Goal: Task Accomplishment & Management: Use online tool/utility

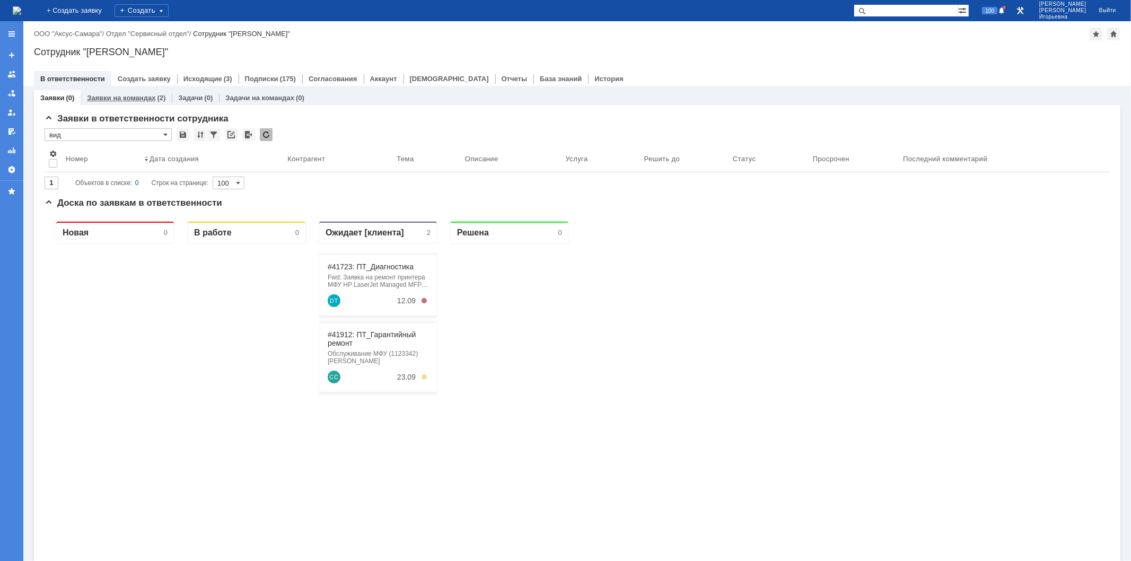
click at [139, 95] on link "Заявки на командах" at bounding box center [121, 98] width 68 height 8
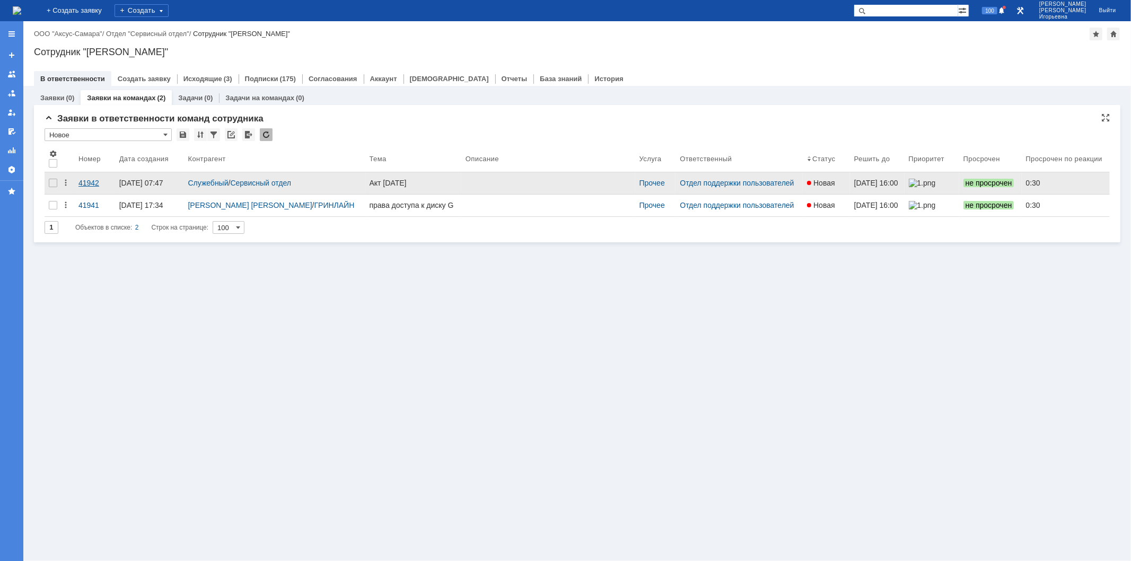
click at [89, 182] on div "41942" at bounding box center [94, 183] width 32 height 8
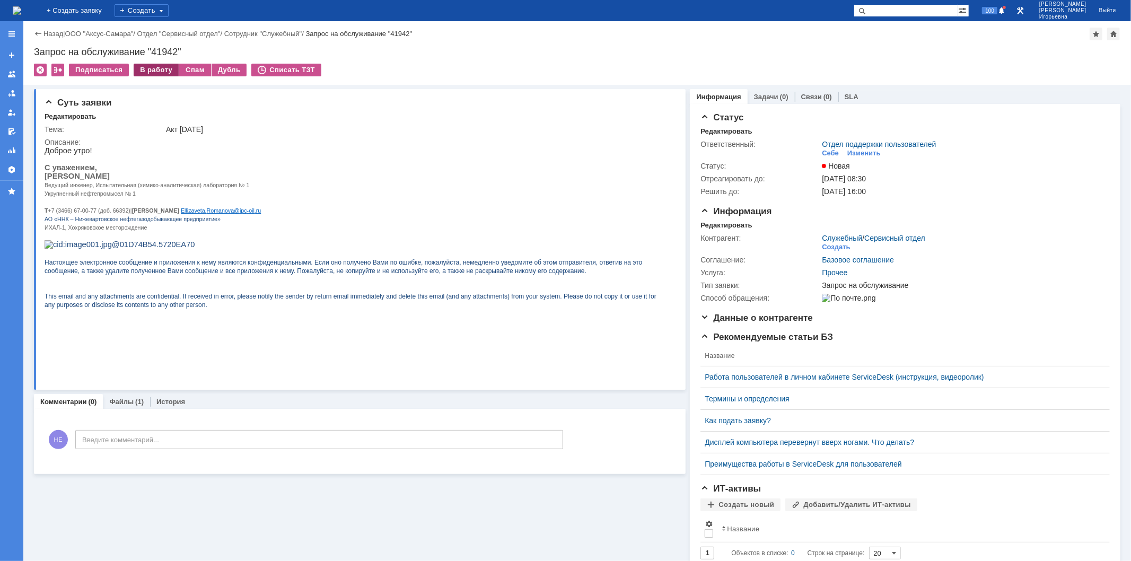
click at [164, 72] on div "В работу" at bounding box center [156, 70] width 45 height 13
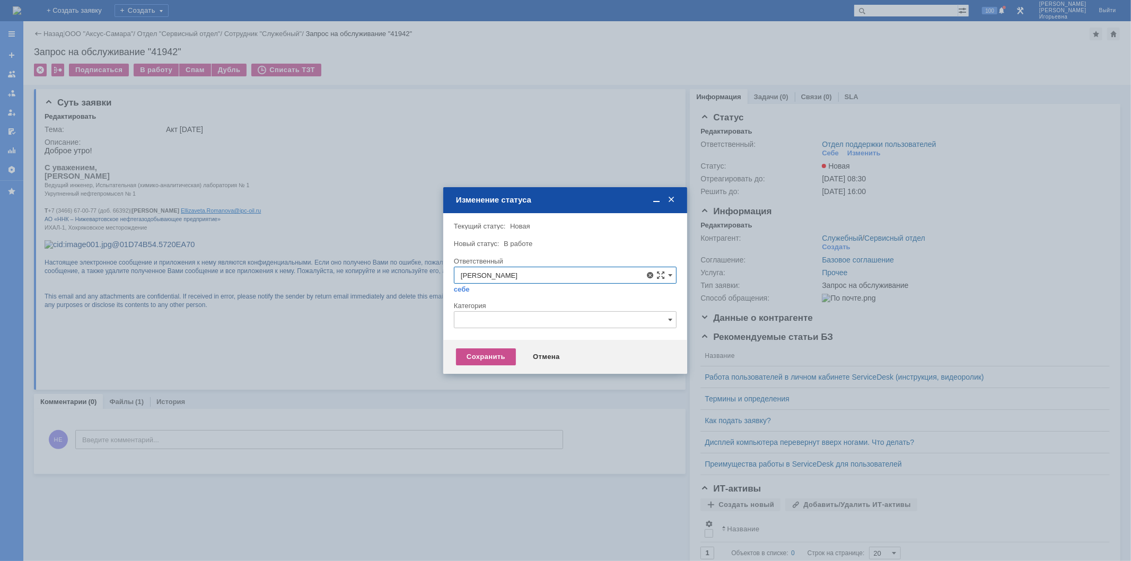
click at [507, 353] on span "[PERSON_NAME]" at bounding box center [565, 352] width 209 height 8
type input "[PERSON_NAME]"
click at [497, 355] on div "Сохранить" at bounding box center [486, 356] width 60 height 17
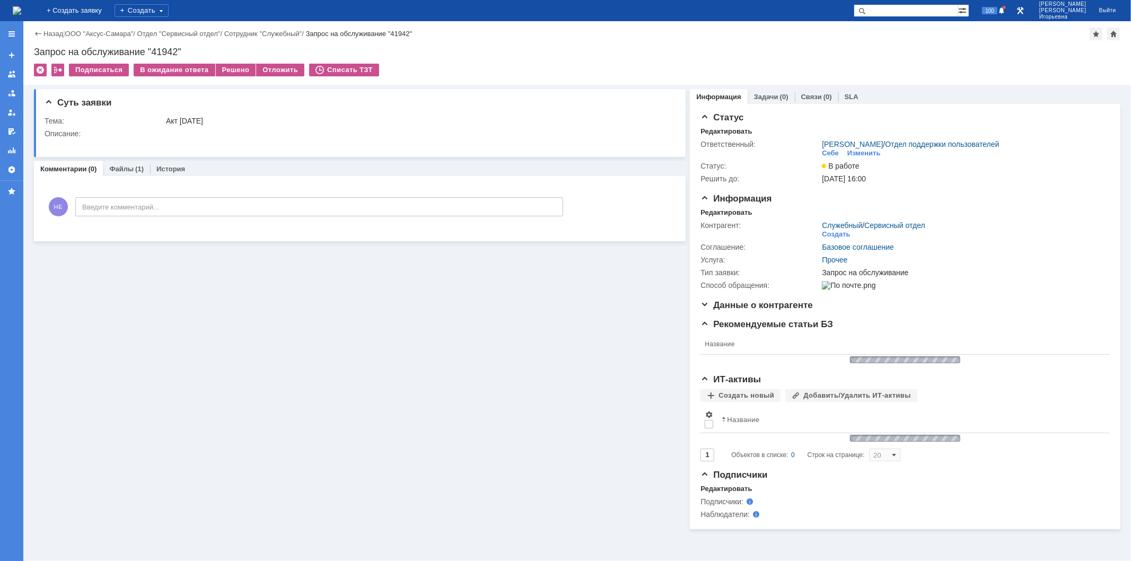
click at [167, 51] on div "Запрос на обслуживание "41942"" at bounding box center [577, 52] width 1087 height 11
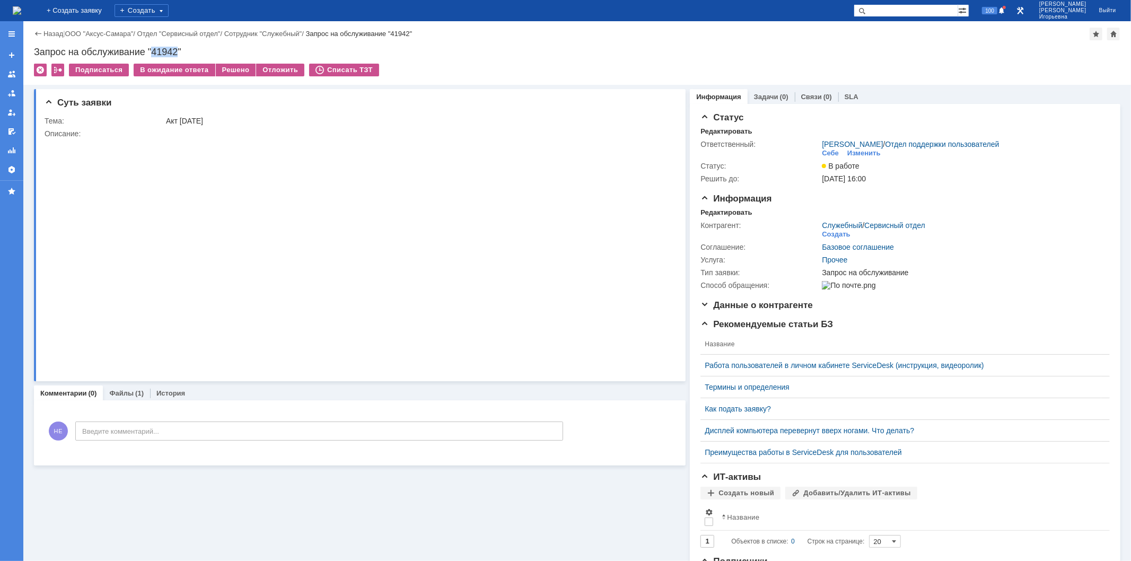
copy div "41942"
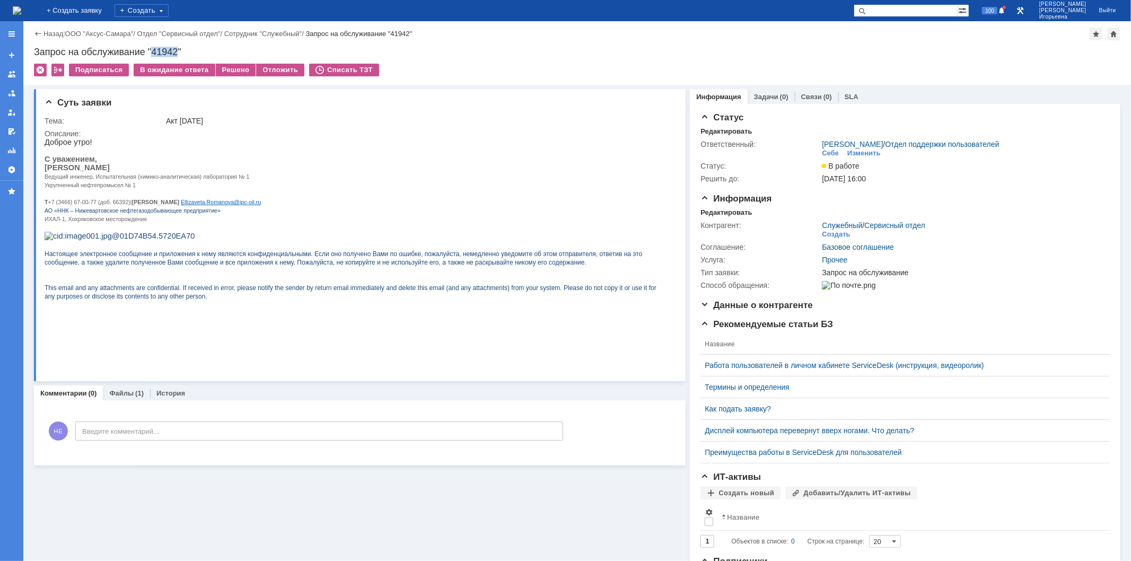
click at [21, 9] on img at bounding box center [17, 10] width 8 height 8
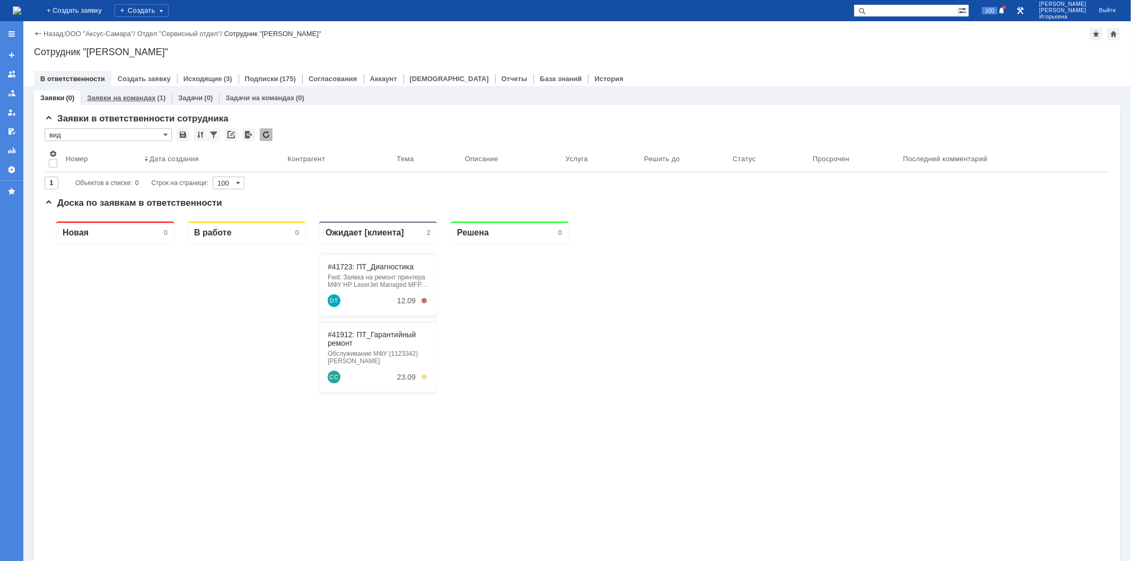
click at [138, 94] on link "Заявки на командах" at bounding box center [121, 98] width 68 height 8
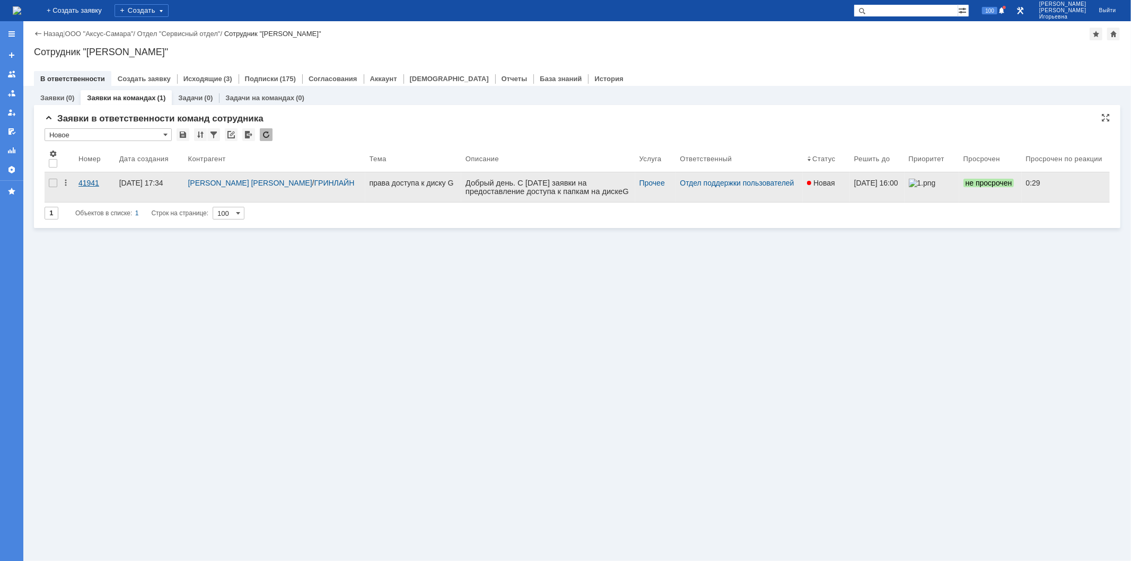
click at [88, 180] on div "41941" at bounding box center [94, 183] width 32 height 8
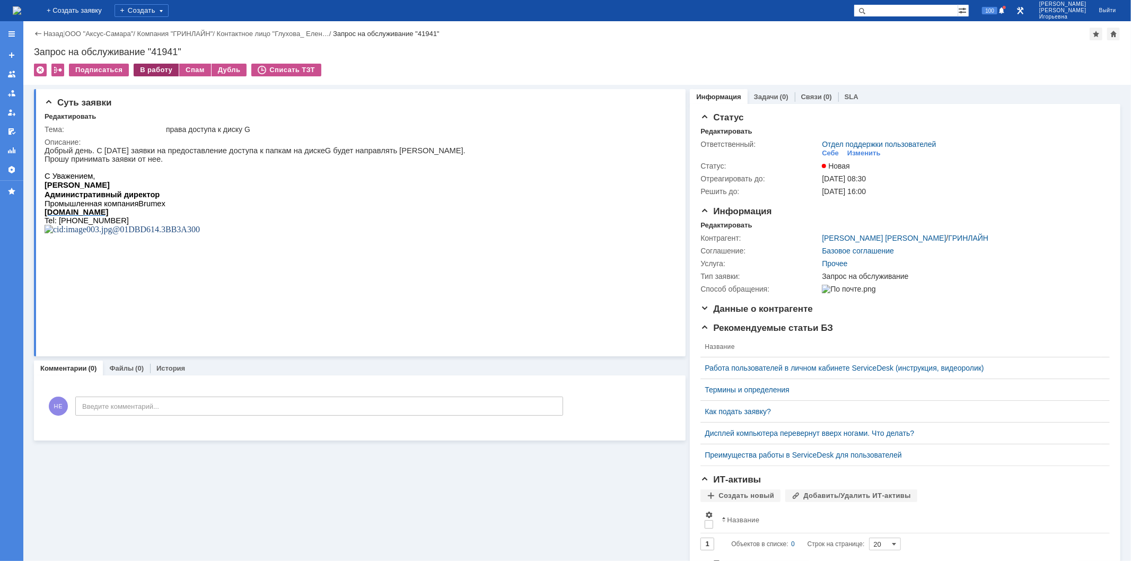
click at [157, 69] on div "В работу" at bounding box center [156, 70] width 45 height 13
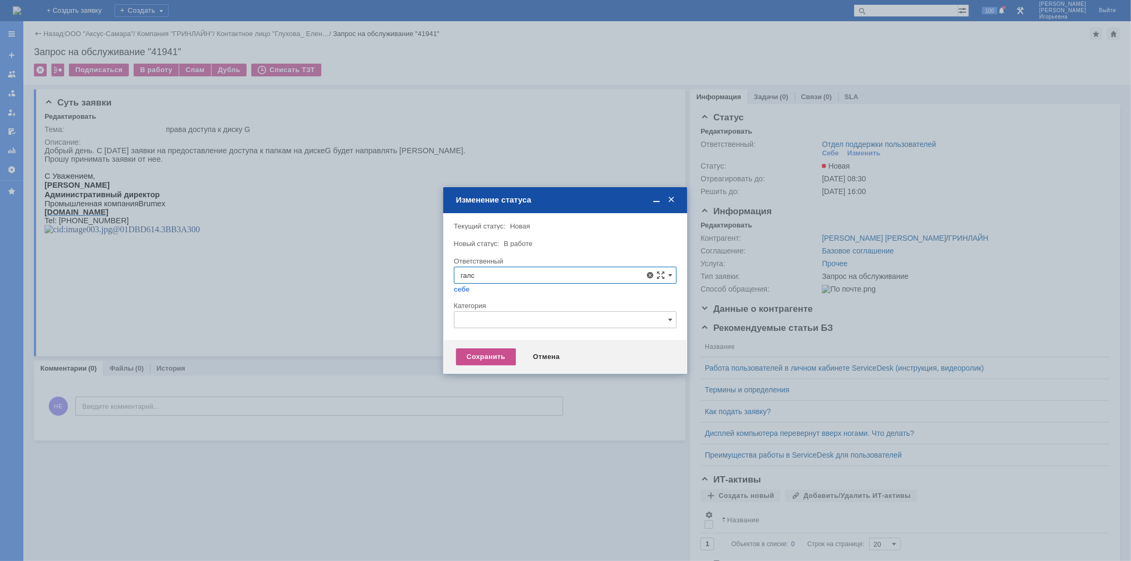
click at [508, 352] on span "[PERSON_NAME]" at bounding box center [565, 352] width 209 height 8
type input "[PERSON_NAME]"
click at [483, 359] on div "Сохранить" at bounding box center [486, 356] width 60 height 17
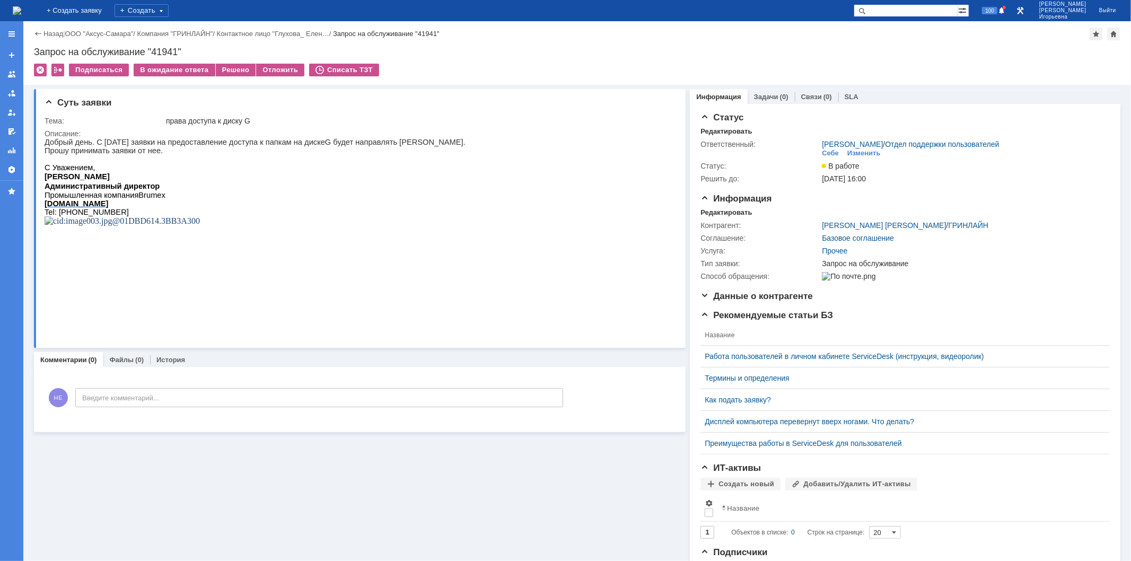
click at [167, 52] on div "Запрос на обслуживание "41941"" at bounding box center [577, 52] width 1087 height 11
copy div "41941"
click at [21, 6] on img at bounding box center [17, 10] width 8 height 8
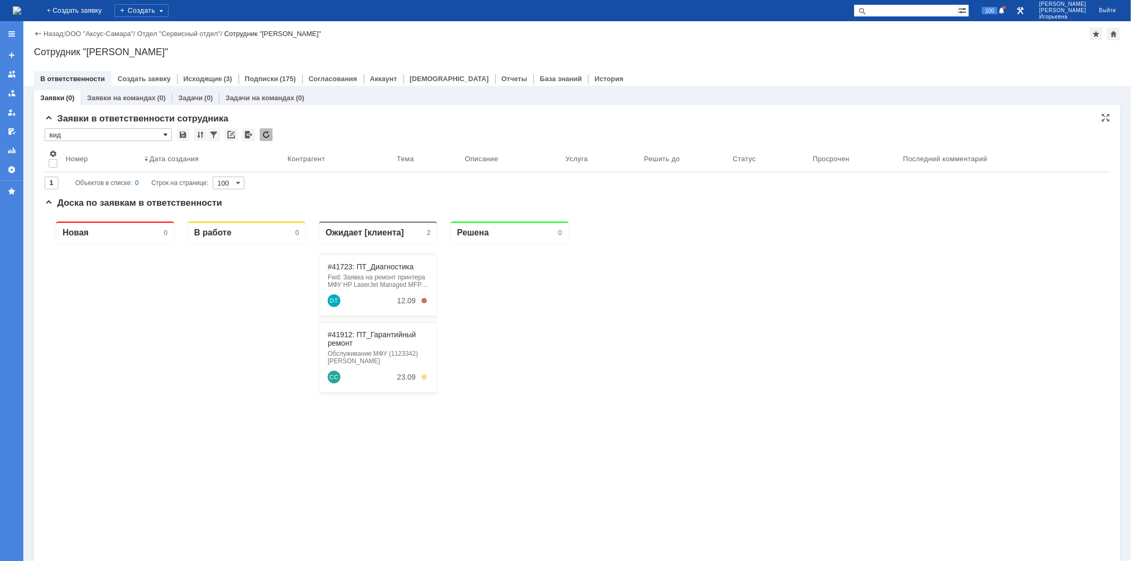
click at [166, 133] on span at bounding box center [165, 134] width 4 height 8
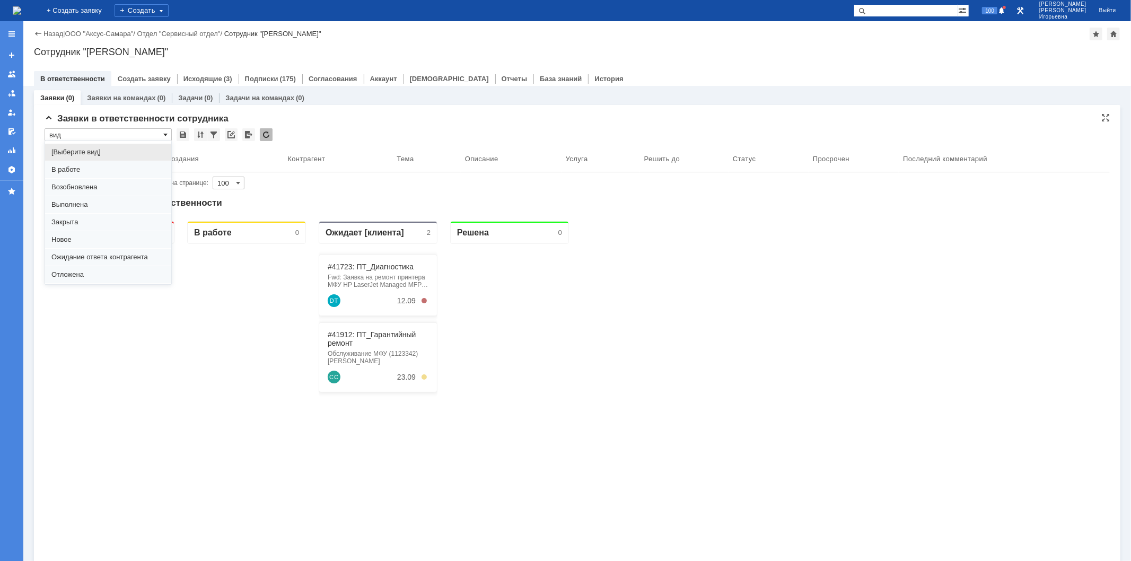
scroll to position [29, 0]
click at [91, 224] on span "Ожидание ответа контрагента" at bounding box center [108, 228] width 114 height 8
type input "Ожидание ответа контрагента"
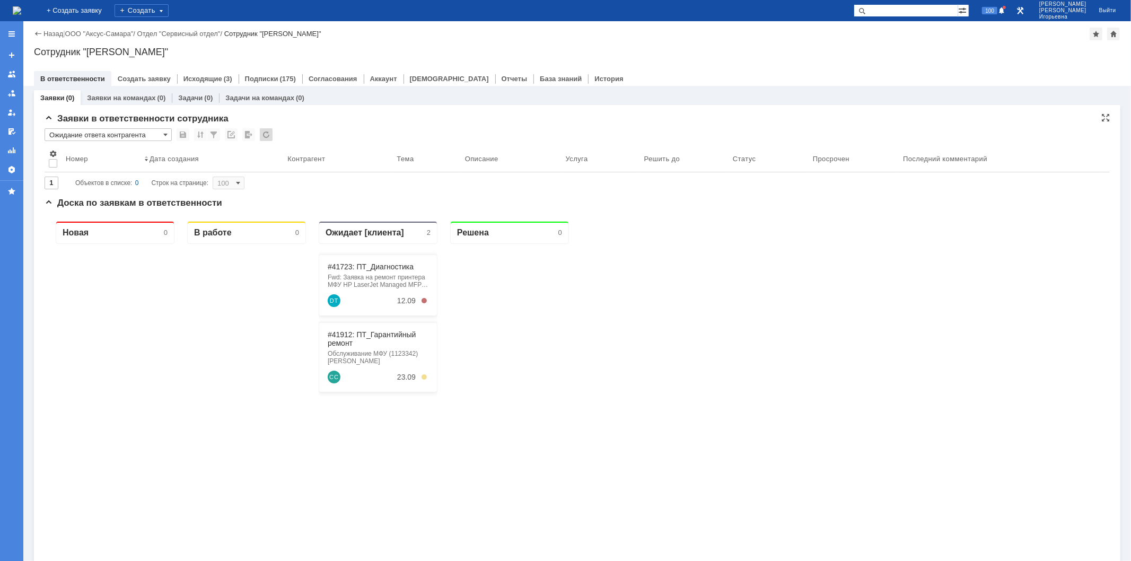
type input "20"
click at [165, 134] on span at bounding box center [165, 134] width 4 height 8
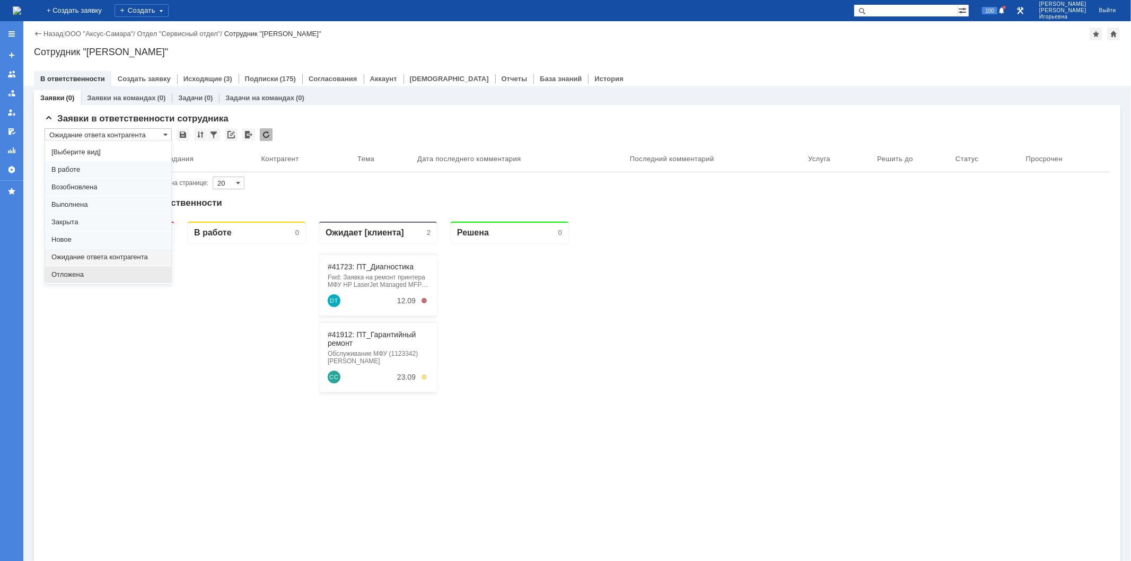
click at [76, 276] on span "Отложена" at bounding box center [108, 275] width 114 height 8
type input "Отложена"
type input "100"
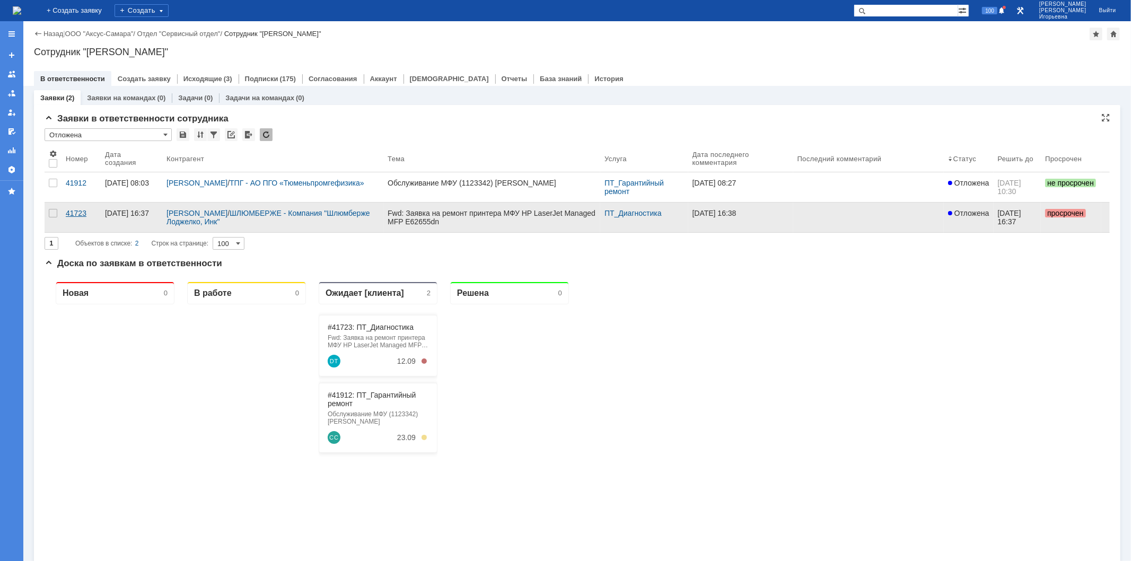
scroll to position [0, 0]
type input "Отложена"
click at [73, 213] on div "41723" at bounding box center [81, 213] width 31 height 8
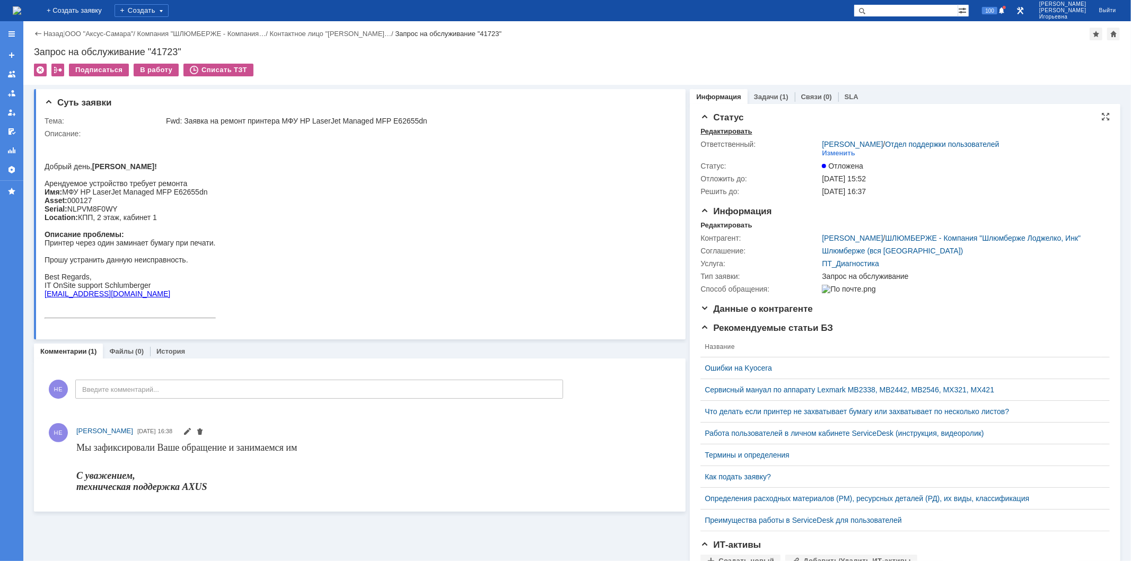
click at [727, 129] on div "Редактировать" at bounding box center [726, 131] width 51 height 8
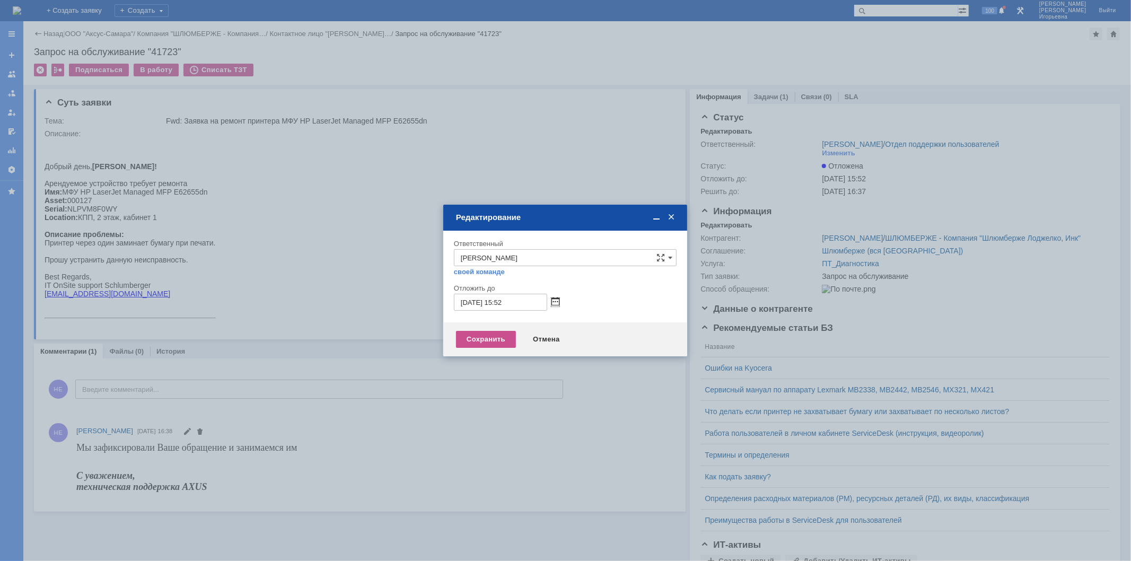
click at [554, 301] on span at bounding box center [556, 302] width 8 height 8
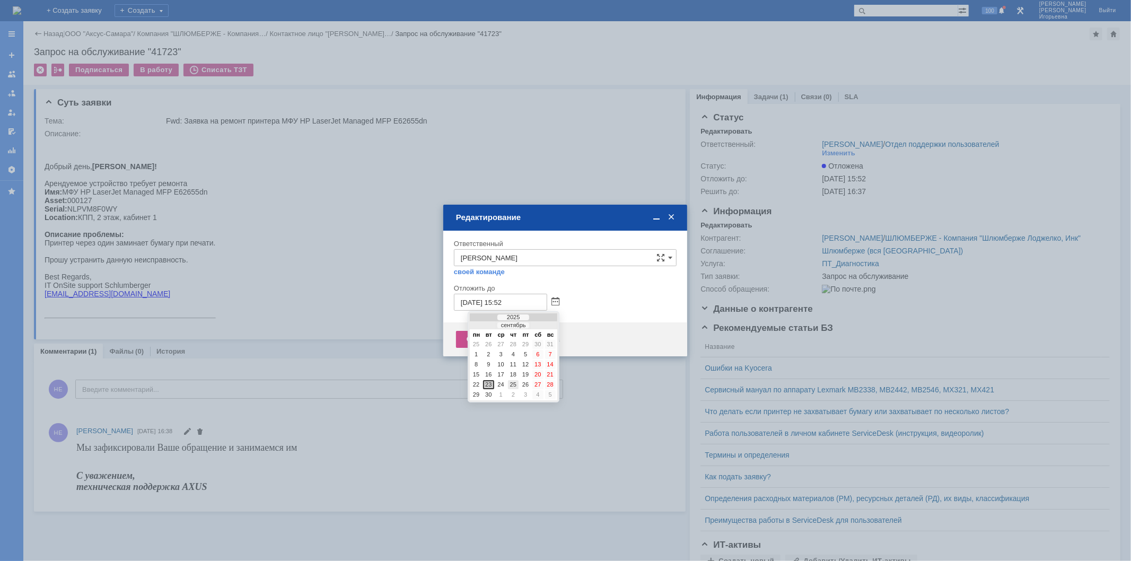
click at [512, 383] on div "25" at bounding box center [513, 384] width 11 height 9
type input "[DATE] 15:52"
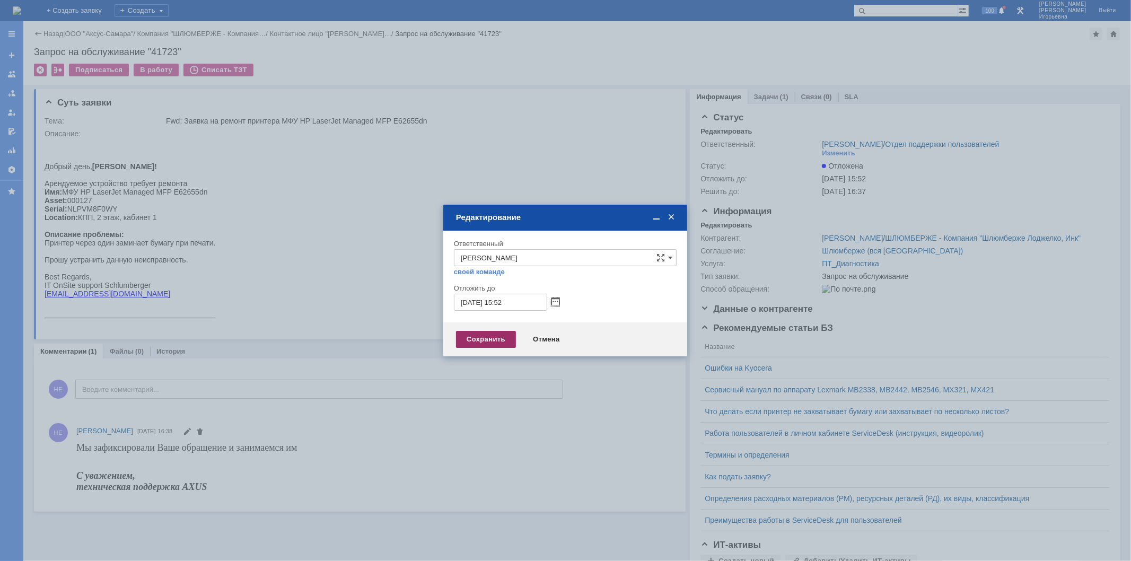
click at [477, 339] on div "Сохранить" at bounding box center [486, 339] width 60 height 17
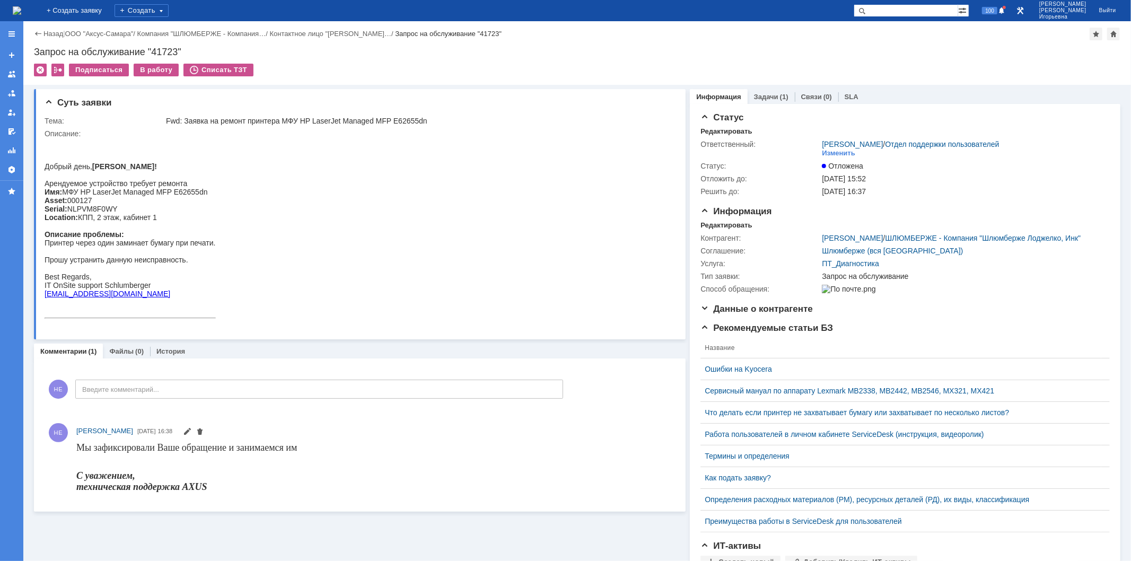
click at [21, 9] on img at bounding box center [17, 10] width 8 height 8
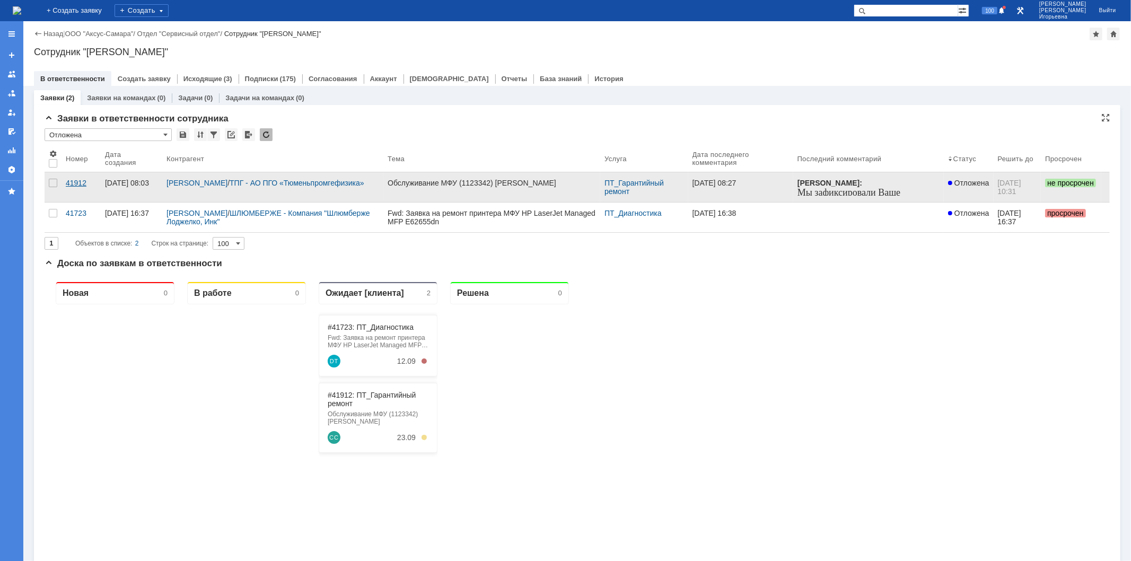
click at [75, 181] on div "41912" at bounding box center [81, 183] width 31 height 8
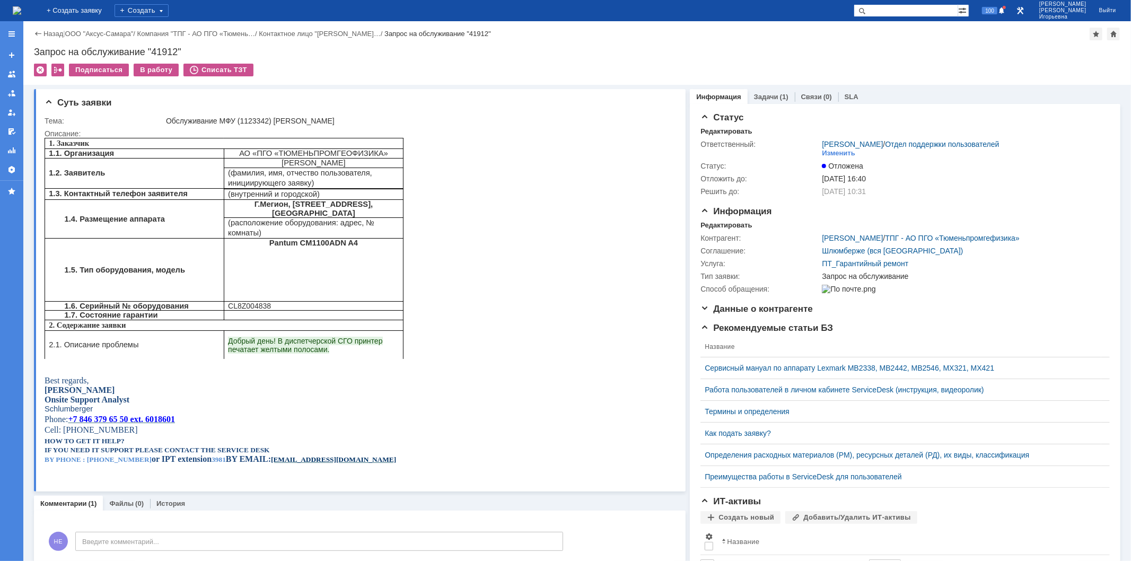
click at [21, 6] on img at bounding box center [17, 10] width 8 height 8
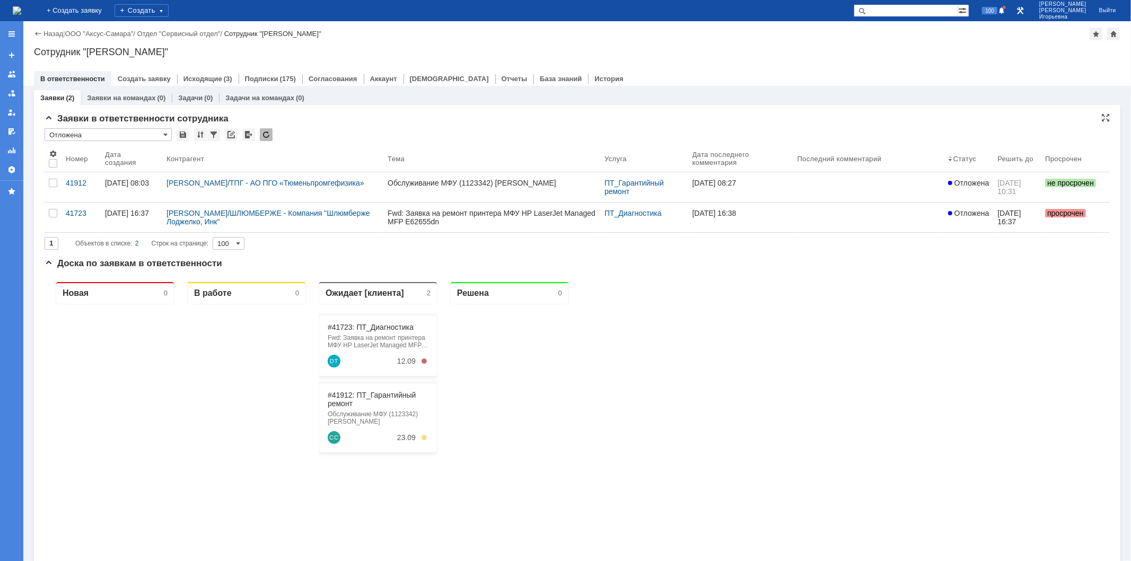
click at [168, 134] on input "Отложена" at bounding box center [108, 134] width 127 height 13
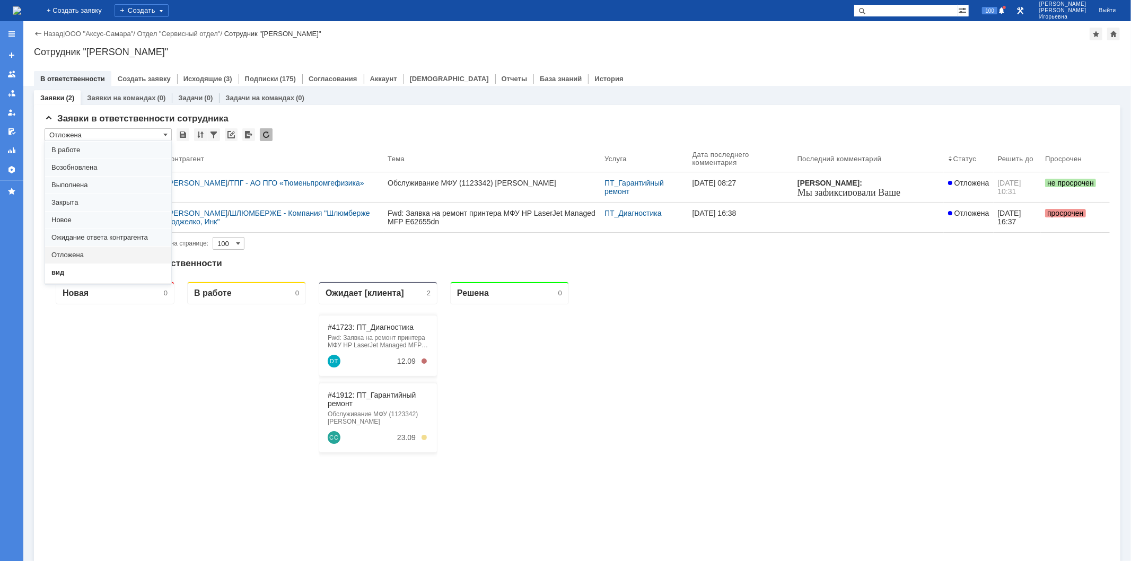
scroll to position [29, 0]
click at [77, 257] on div "вид" at bounding box center [108, 263] width 126 height 17
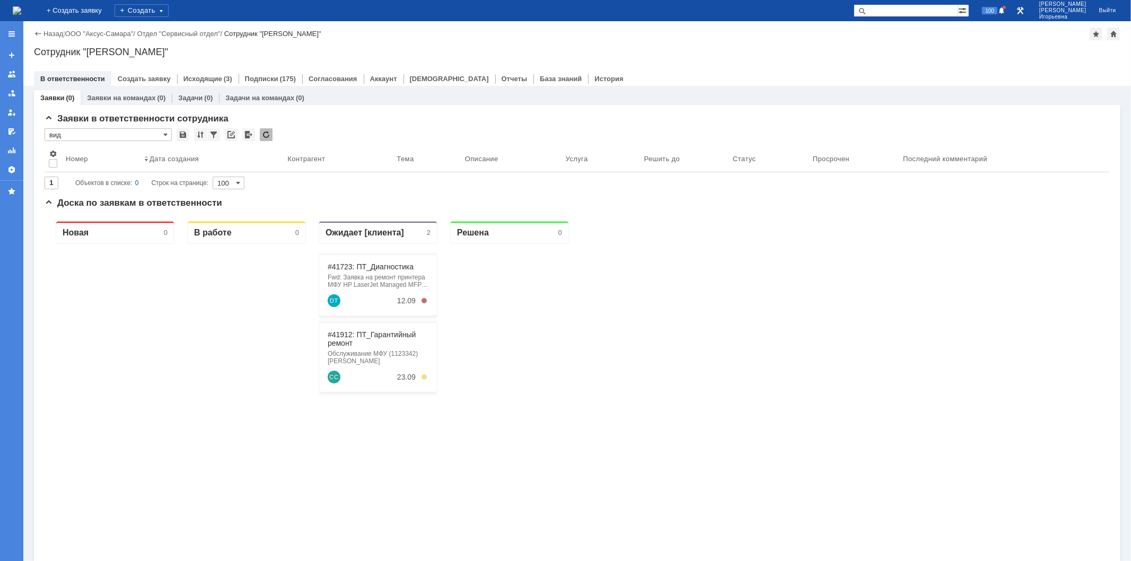
type input "вид"
click at [109, 97] on link "Заявки на командах" at bounding box center [121, 98] width 68 height 8
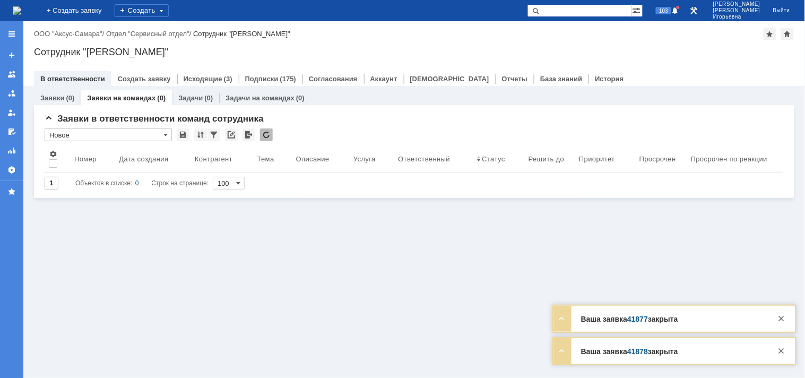
click at [585, 8] on input "text" at bounding box center [579, 10] width 104 height 13
type input "29034"
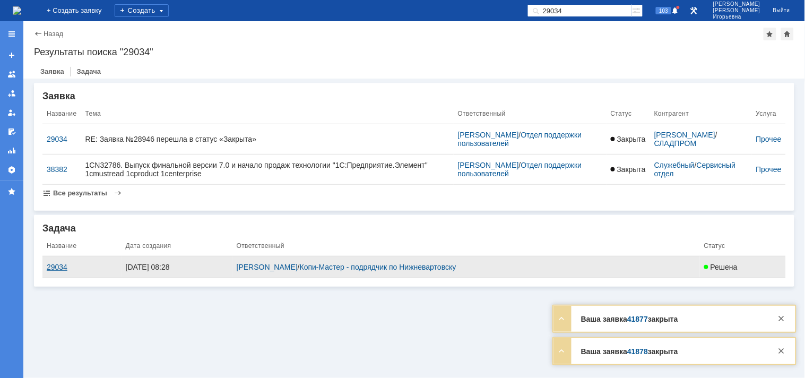
click at [57, 267] on div "29034" at bounding box center [82, 267] width 71 height 8
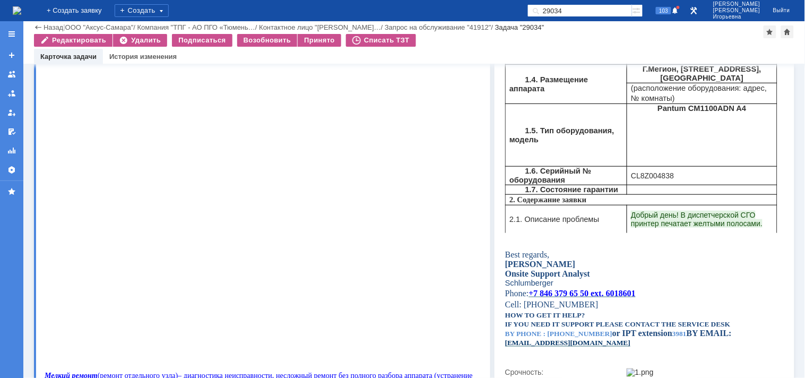
scroll to position [235, 0]
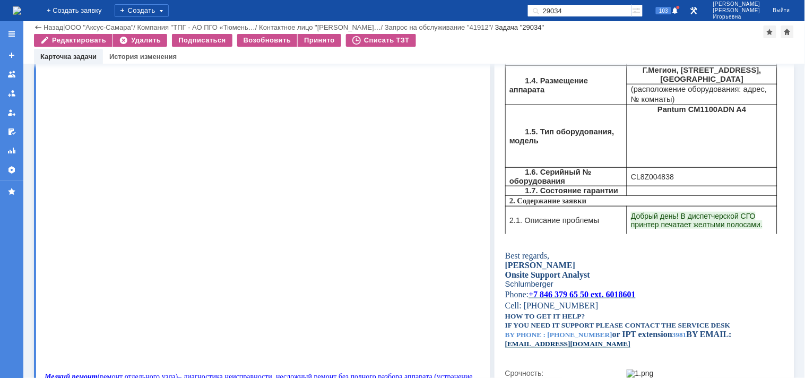
click at [657, 181] on span "CL8Z004838" at bounding box center [651, 177] width 43 height 8
copy span "CL8Z004838"
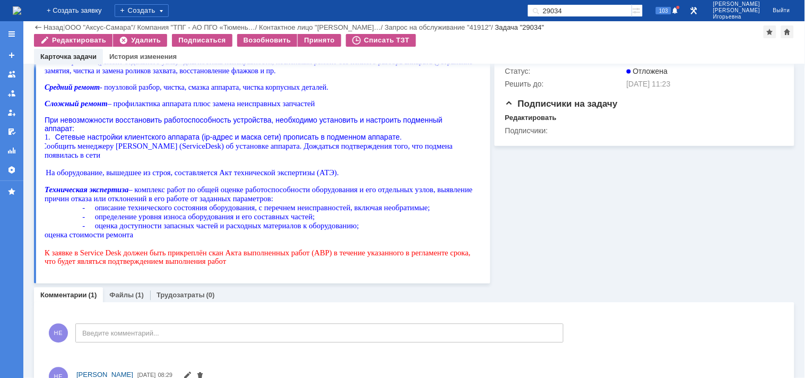
scroll to position [590, 0]
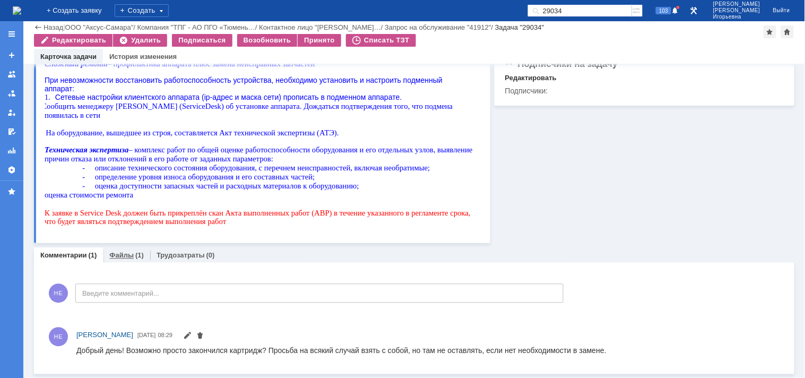
click at [119, 252] on link "Файлы" at bounding box center [121, 255] width 24 height 8
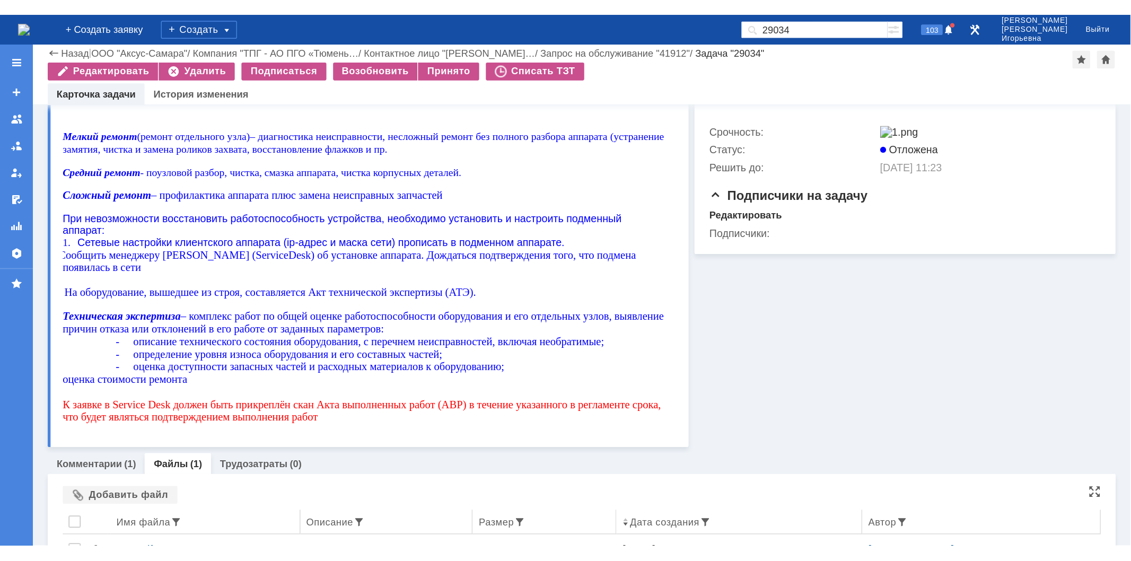
scroll to position [569, 0]
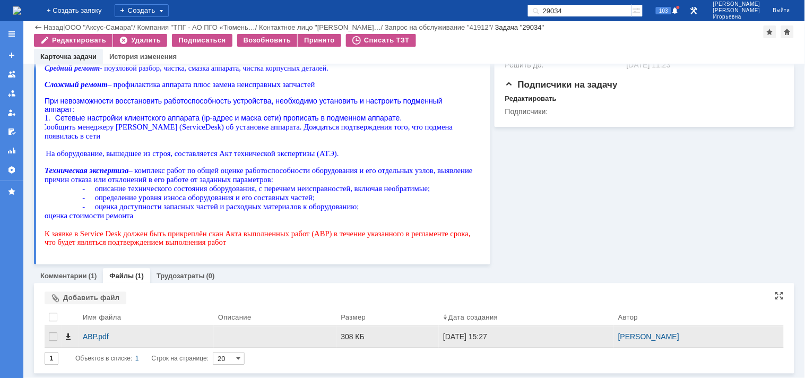
click at [69, 338] on span at bounding box center [68, 337] width 8 height 8
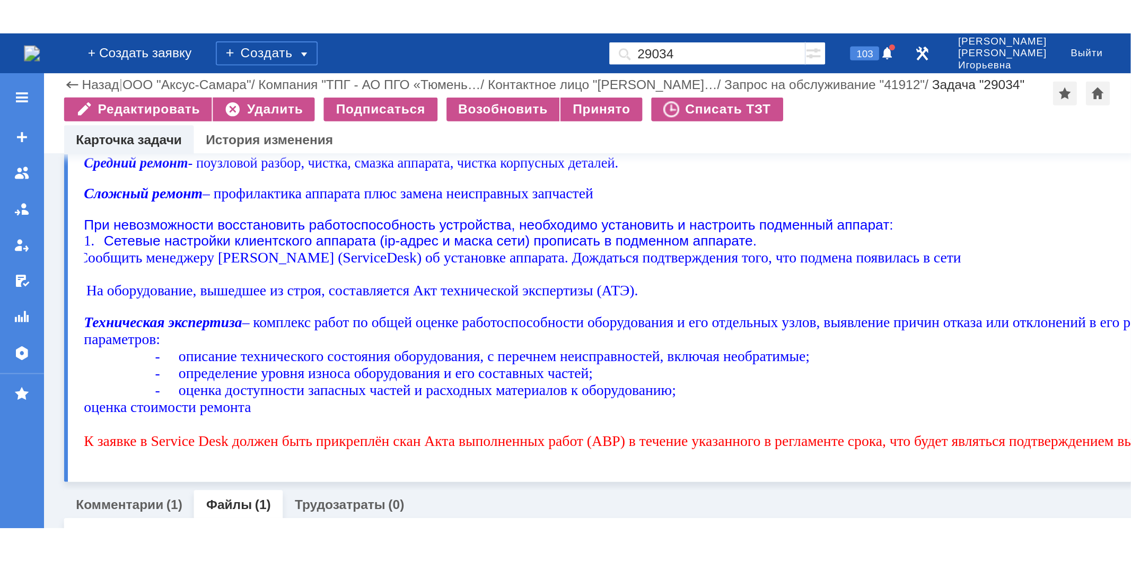
scroll to position [359, 0]
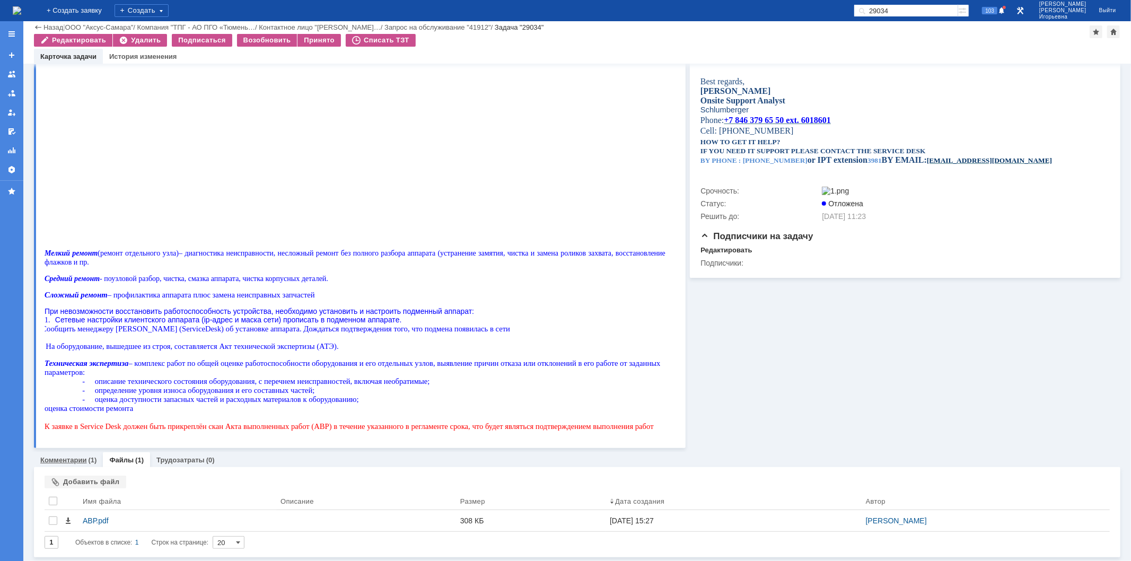
click at [64, 460] on link "Комментарии" at bounding box center [63, 460] width 47 height 8
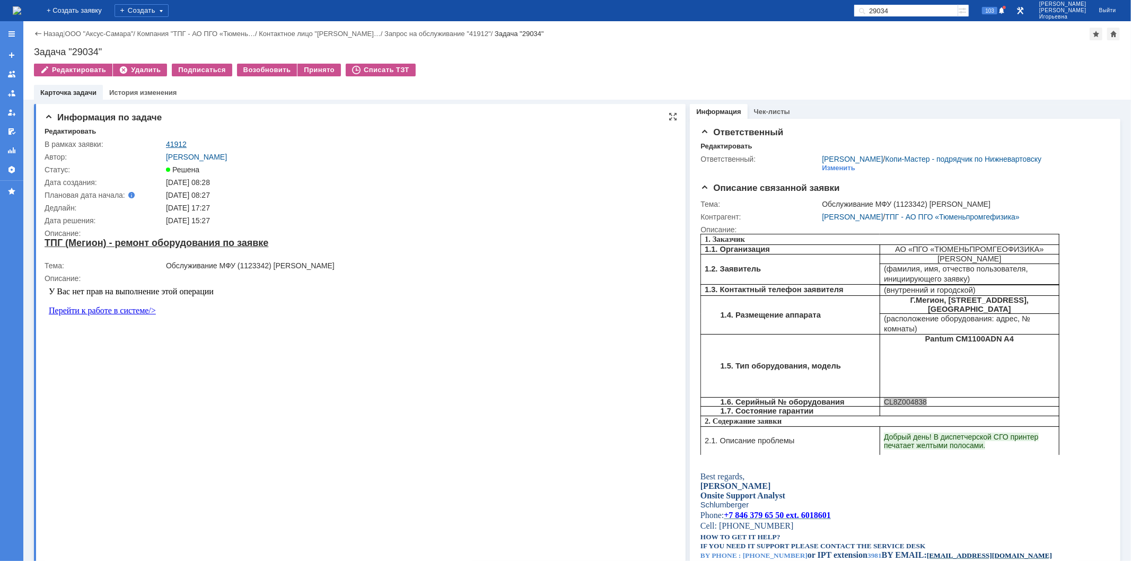
click at [174, 143] on link "41912" at bounding box center [176, 144] width 21 height 8
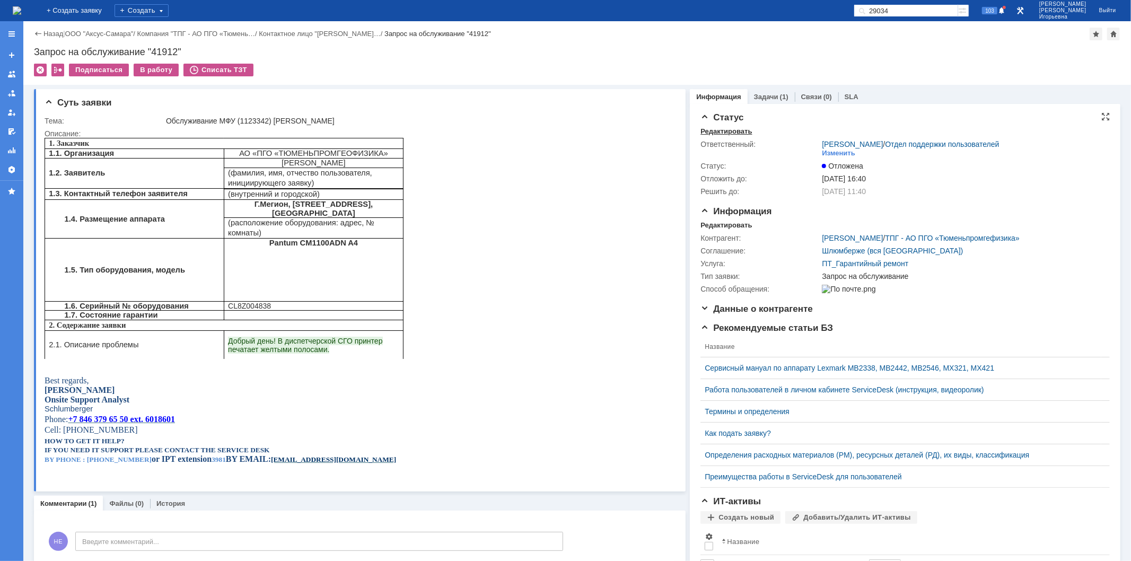
click at [719, 132] on div "Редактировать" at bounding box center [726, 131] width 51 height 8
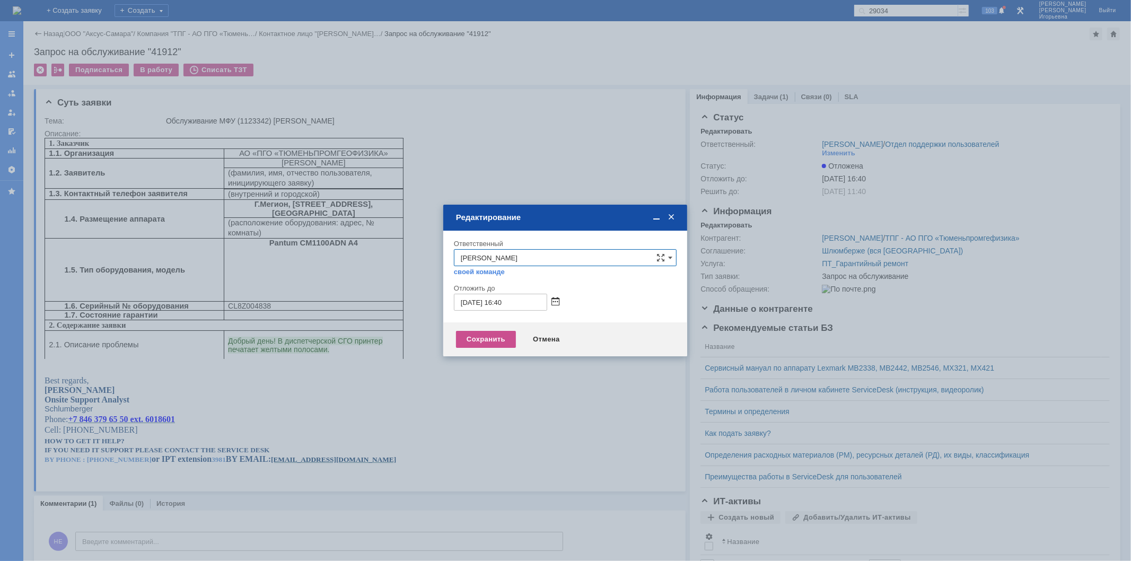
click at [555, 299] on span at bounding box center [556, 302] width 8 height 8
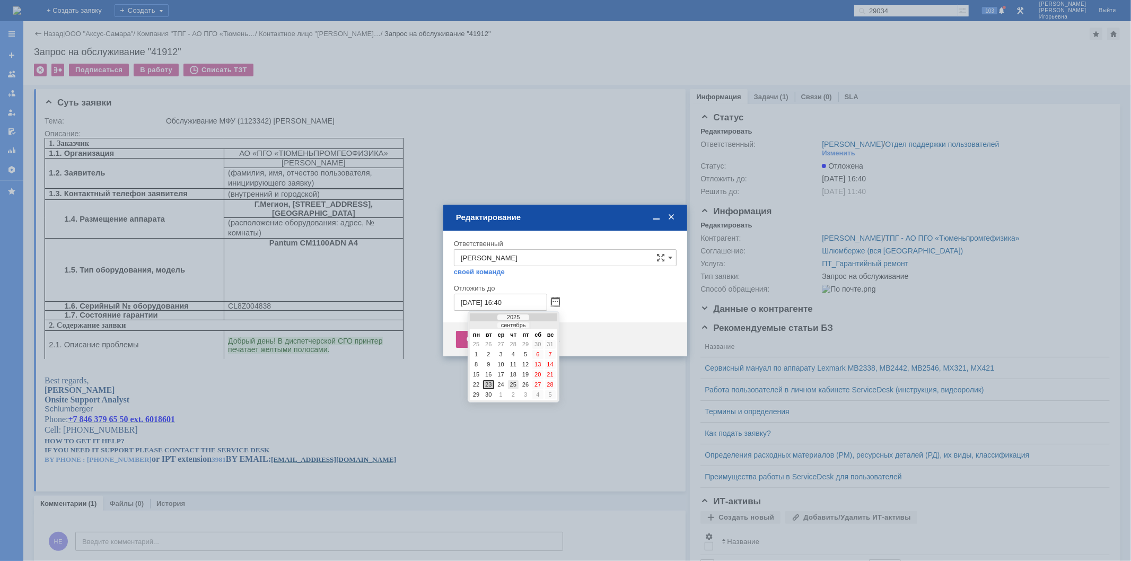
click at [512, 380] on div "25" at bounding box center [513, 384] width 11 height 9
type input "25.09.2025 16:40"
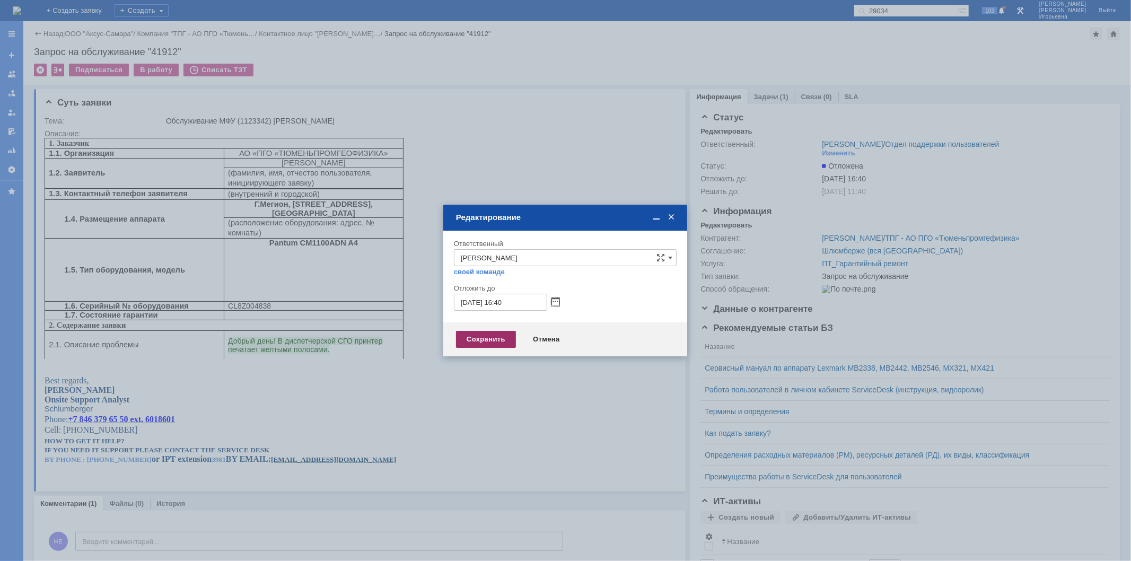
click at [489, 341] on div "Сохранить" at bounding box center [486, 339] width 60 height 17
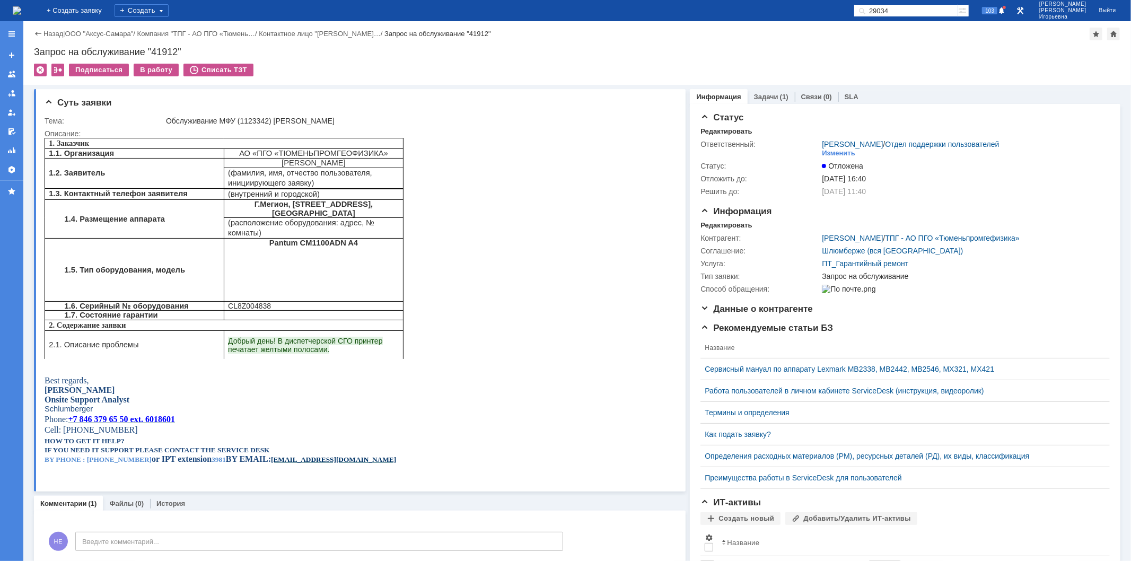
click at [21, 11] on img at bounding box center [17, 10] width 8 height 8
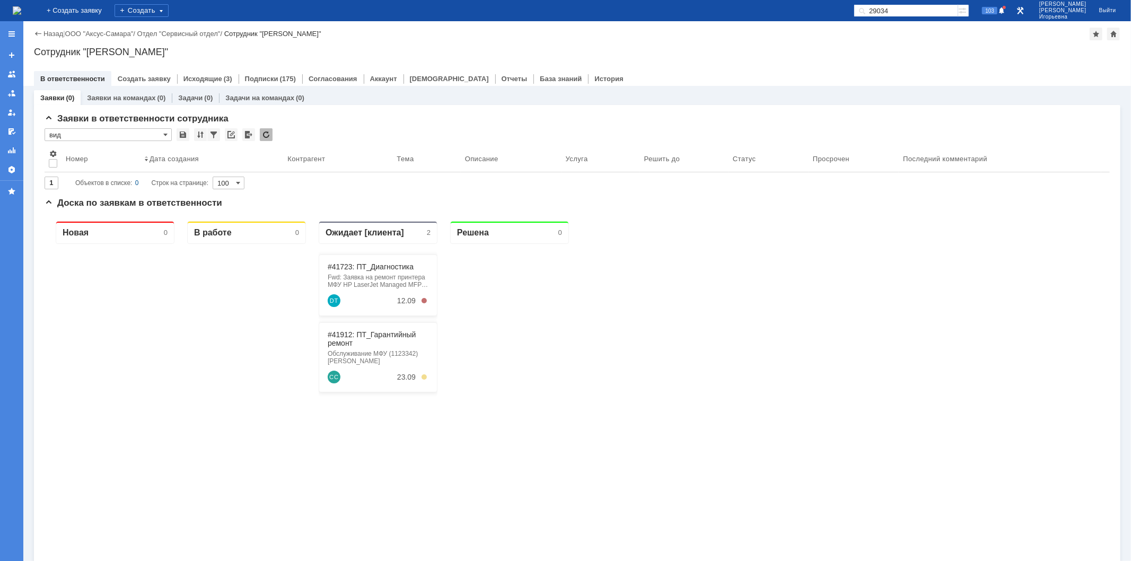
click at [931, 7] on input "29034" at bounding box center [906, 10] width 104 height 13
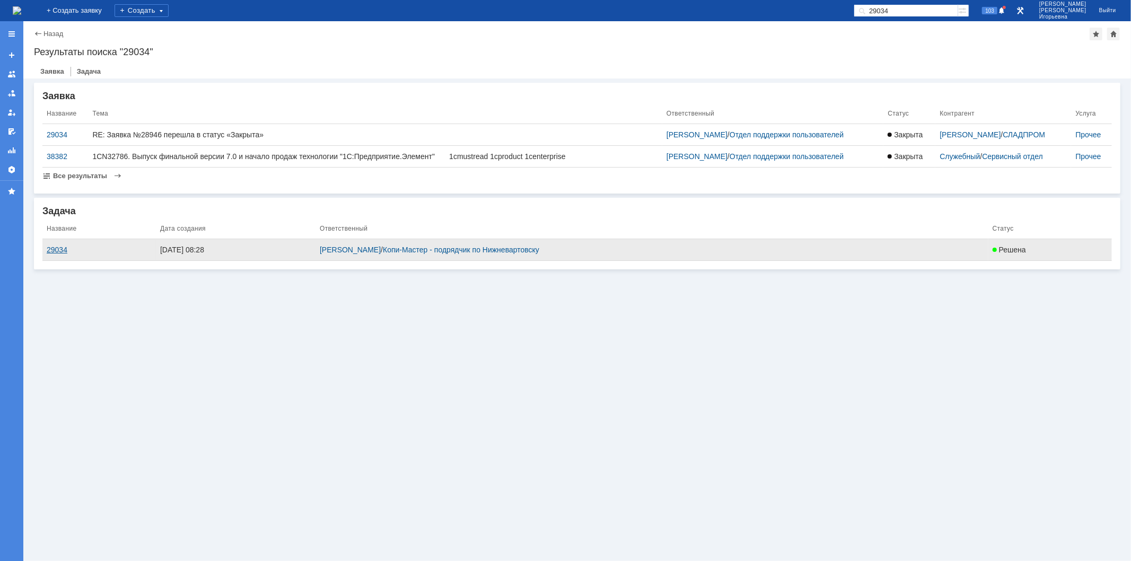
click at [59, 252] on div "29034" at bounding box center [99, 250] width 105 height 8
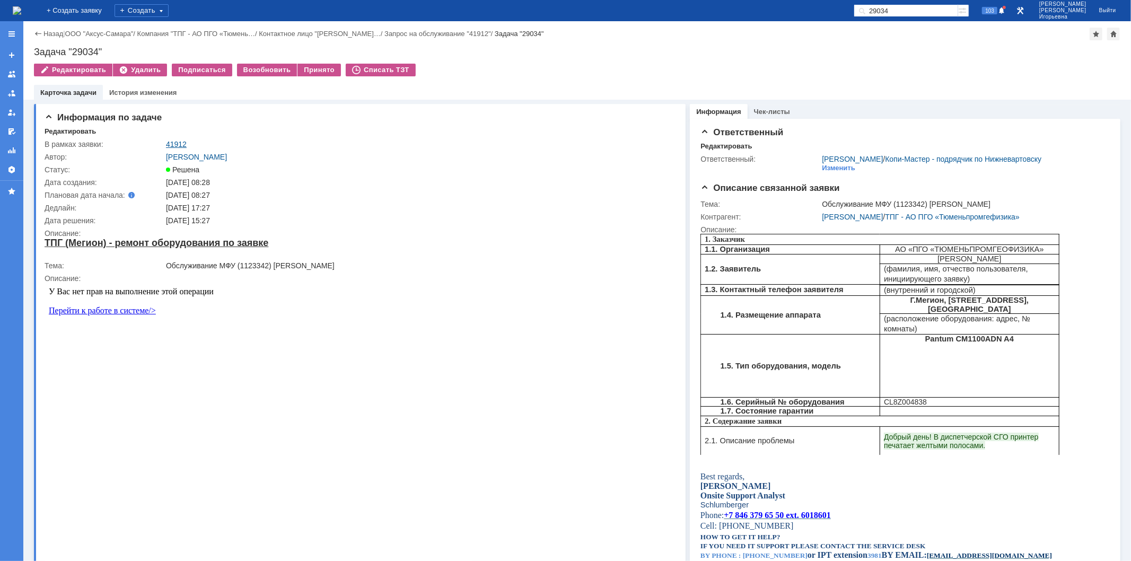
click at [181, 141] on link "41912" at bounding box center [176, 144] width 21 height 8
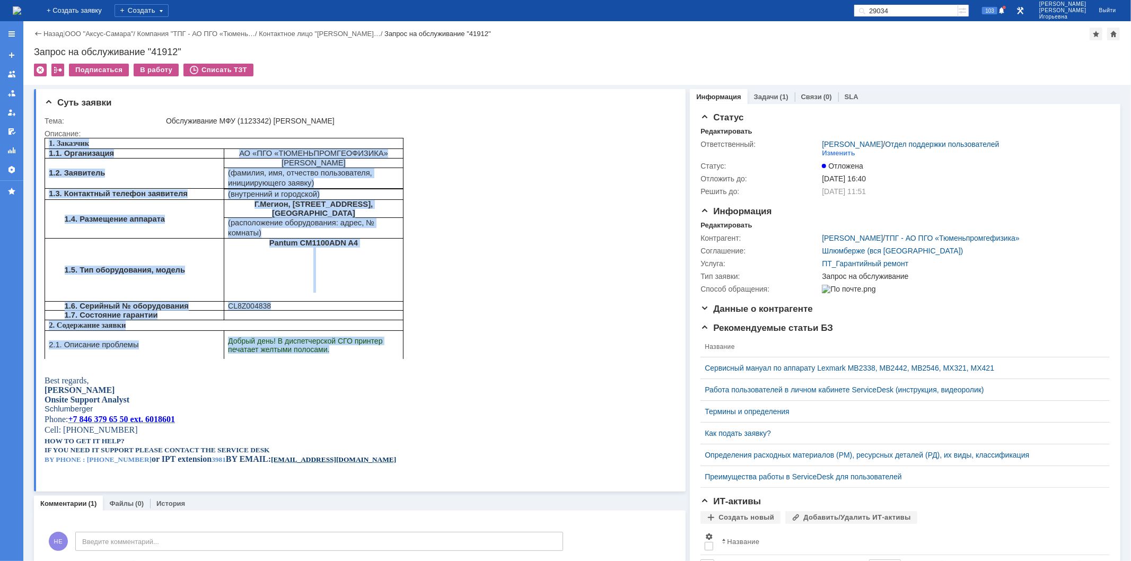
drag, startPoint x: 394, startPoint y: 357, endPoint x: 41, endPoint y: 143, distance: 412.7
click at [44, 143] on html "1. Заказчик 1.1. Организация АО «ПГО «ТЮМЕНЬПРОМГЕОФИЗИКА» 1.2. Заявитель Сорок…" at bounding box center [353, 305] width 618 height 336
copy tbody "1. Заказчик 1.1. Организация АО «ПГО «ТЮМЕНЬПРОМГЕОФИЗИКА» 1.2. Заявитель Сорок…"
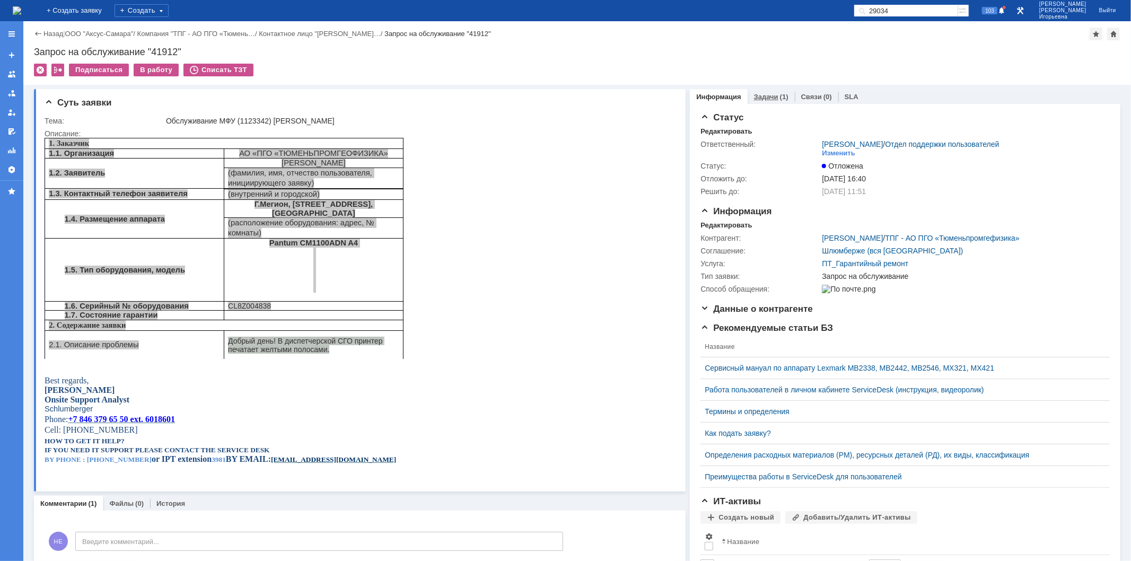
click at [760, 94] on link "Задачи" at bounding box center [766, 97] width 24 height 8
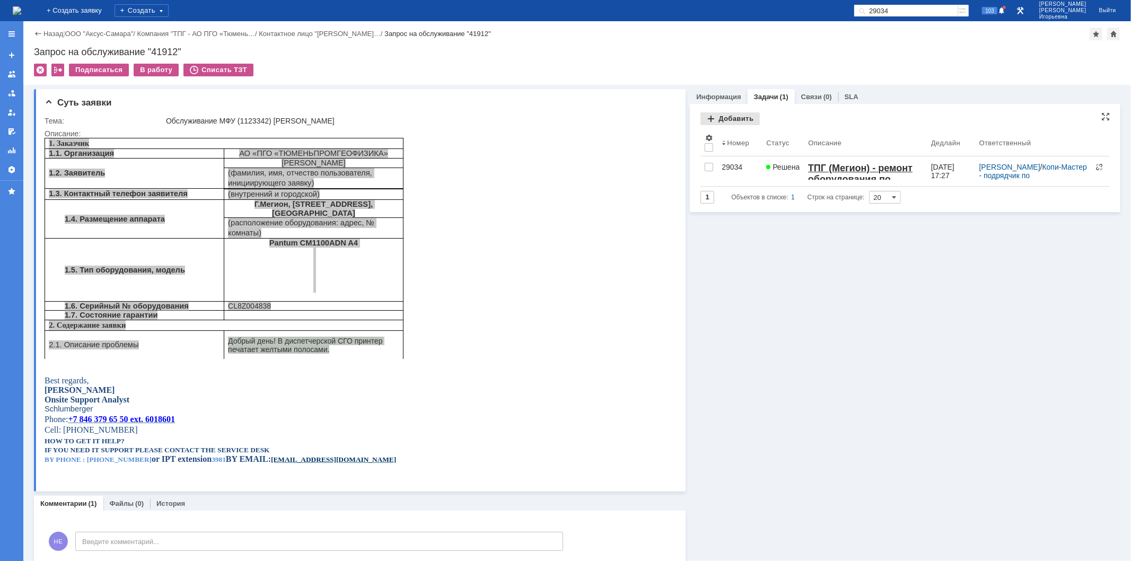
click at [723, 120] on div "Добавить" at bounding box center [730, 118] width 59 height 13
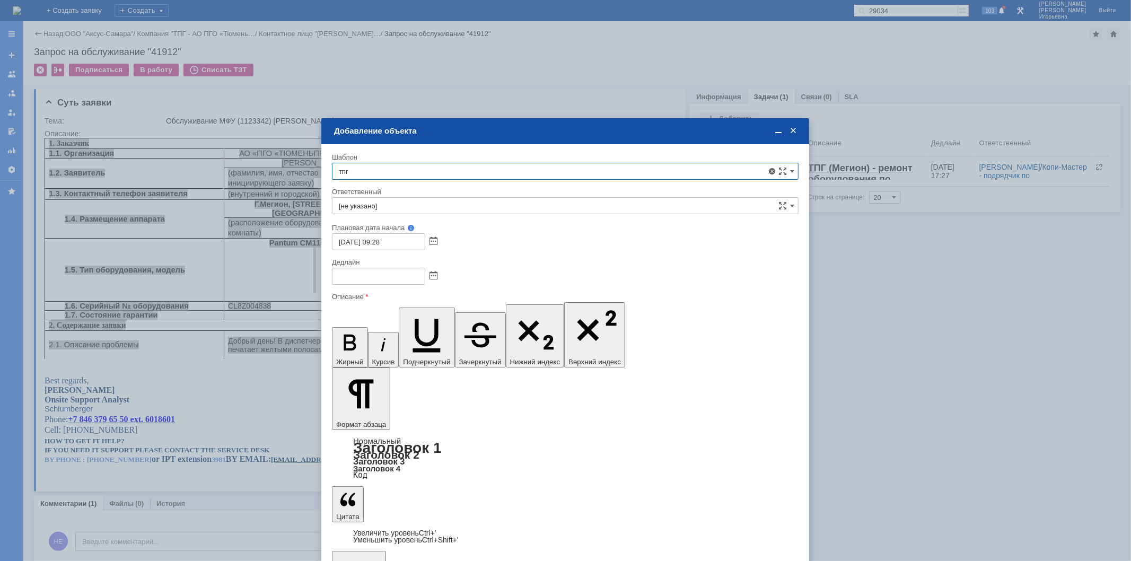
click at [421, 318] on span "ТПГ (Мегион) - замена картриджа" at bounding box center [565, 318] width 453 height 8
type input "ТПГ (Мегион) - замена картриджа"
type input "Бырдин Роман Андреевич"
type input "23.09.2025 18:28"
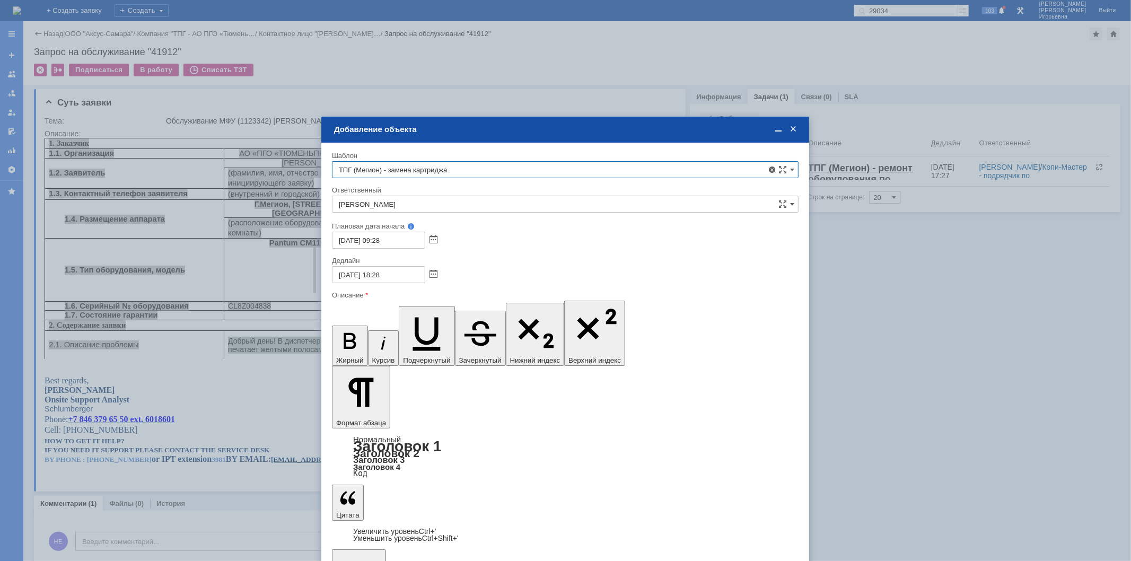
type input "ТПГ (Мегион) - замена картриджа"
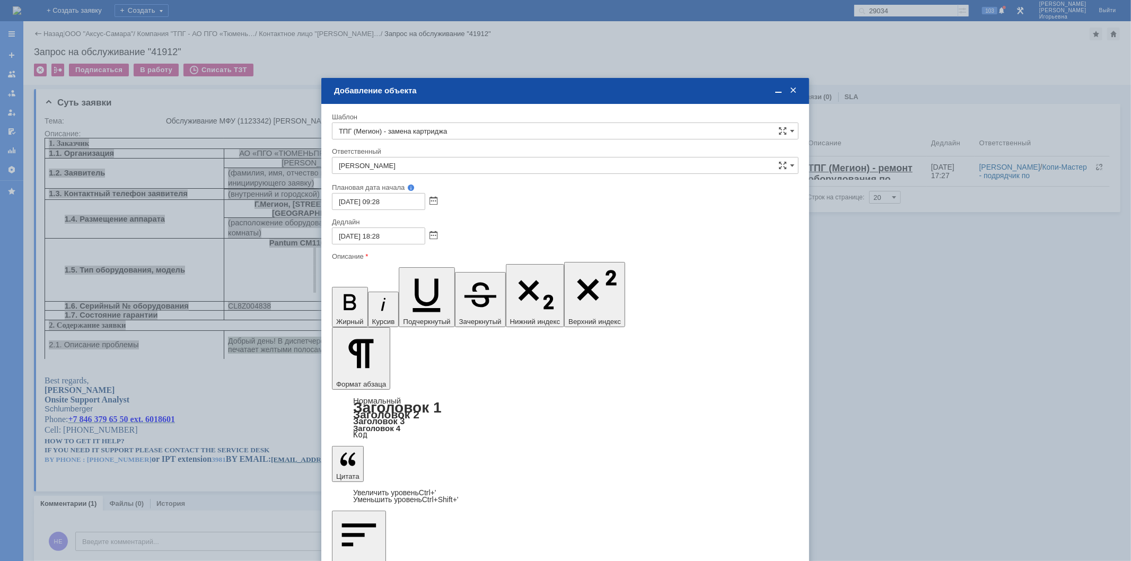
drag, startPoint x: 746, startPoint y: 3127, endPoint x: 343, endPoint y: 3132, distance: 403.7
drag, startPoint x: 337, startPoint y: 271, endPoint x: 352, endPoint y: 272, distance: 15.4
click at [337, 289] on icon "button" at bounding box center [350, 303] width 28 height 28
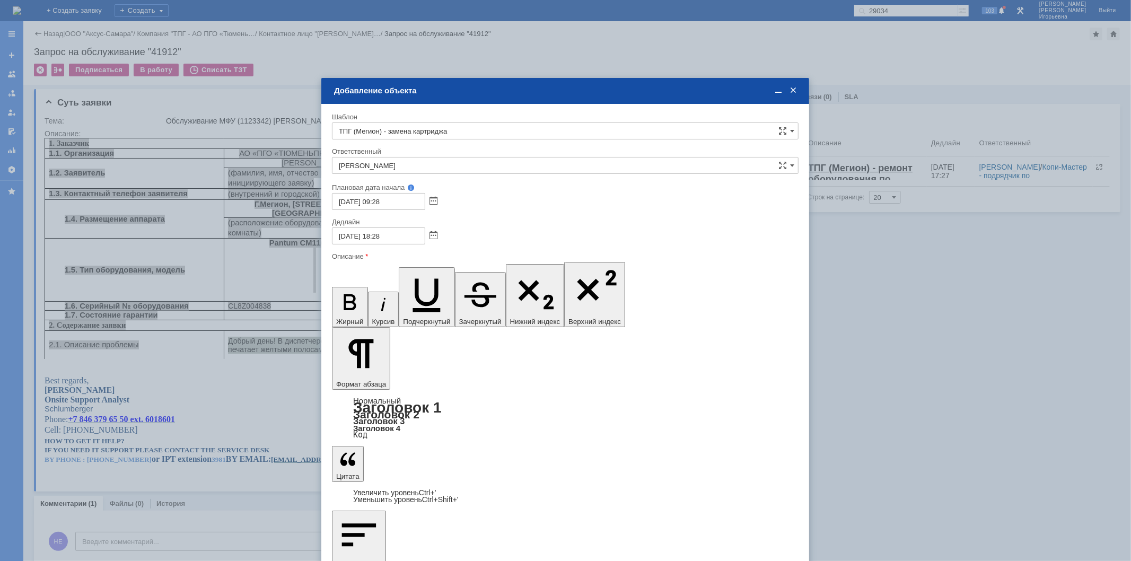
click at [413, 278] on icon "button" at bounding box center [427, 294] width 28 height 33
drag, startPoint x: 771, startPoint y: 3138, endPoint x: 355, endPoint y: 3132, distance: 416.4
drag, startPoint x: 777, startPoint y: 3140, endPoint x: 339, endPoint y: 3138, distance: 437.6
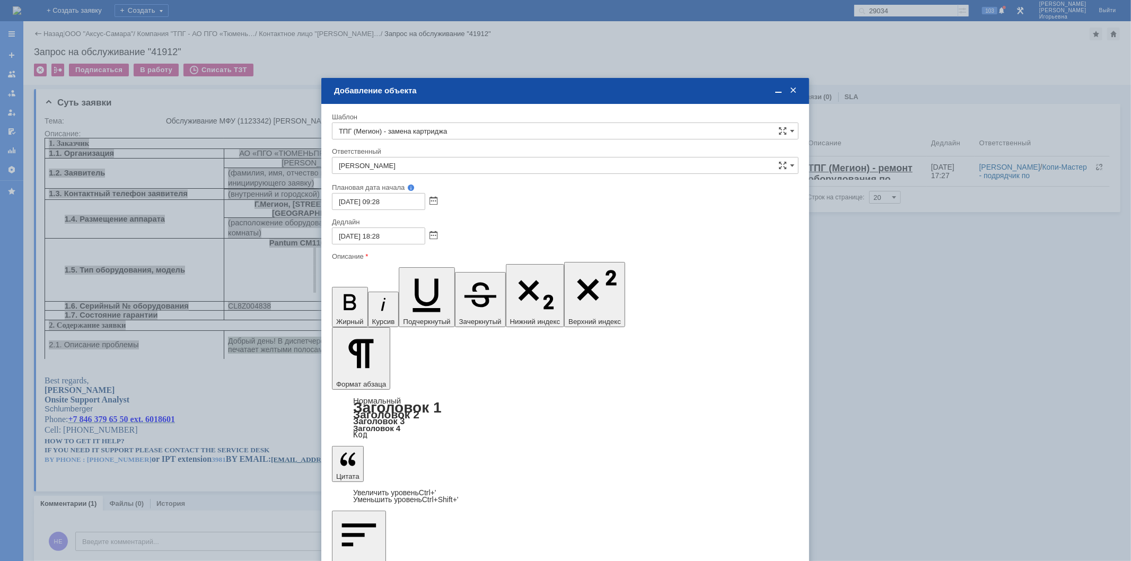
drag, startPoint x: 416, startPoint y: 3151, endPoint x: 667, endPoint y: 3417, distance: 366.2
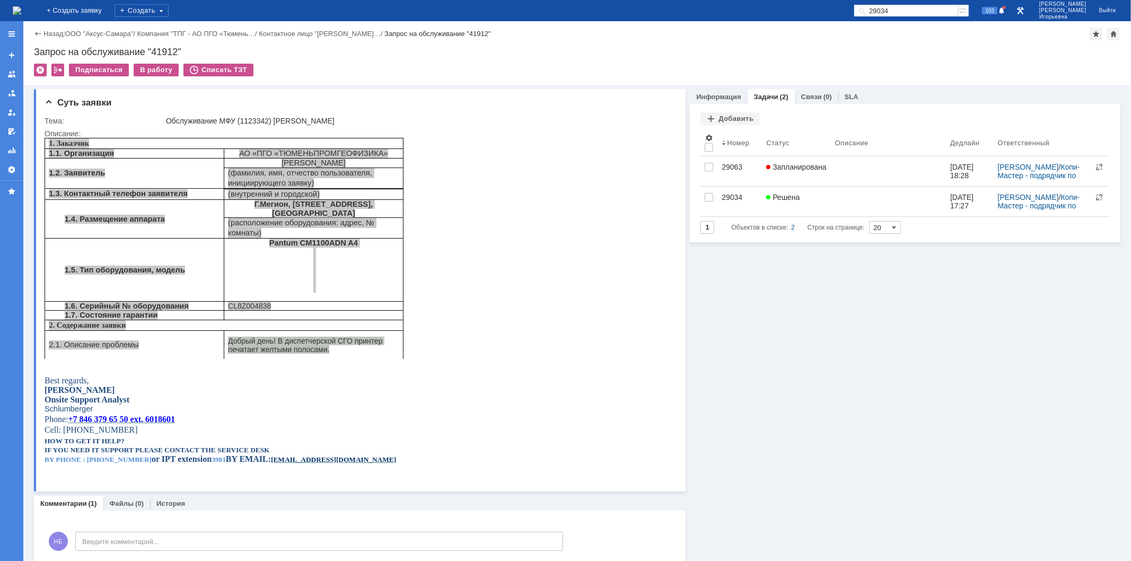
scroll to position [0, 0]
click at [21, 13] on img at bounding box center [17, 10] width 8 height 8
